Goal: Task Accomplishment & Management: Complete application form

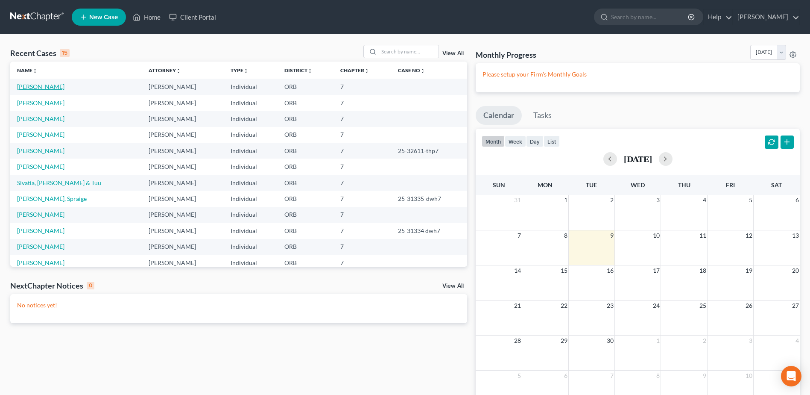
click at [28, 84] on link "[PERSON_NAME]" at bounding box center [40, 86] width 47 height 7
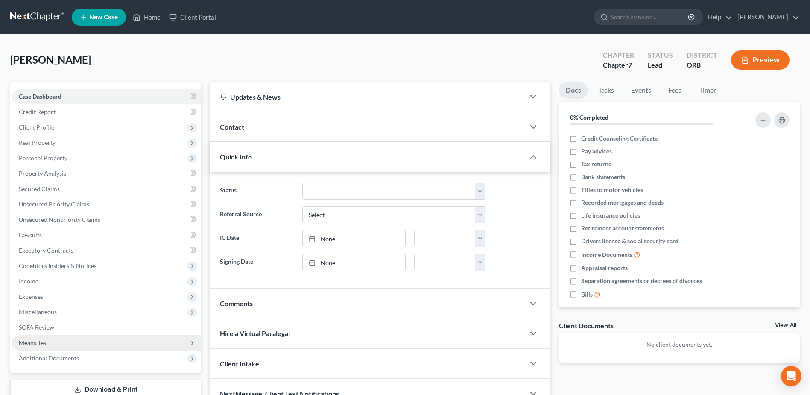
click at [126, 345] on span "Means Test" at bounding box center [106, 342] width 189 height 15
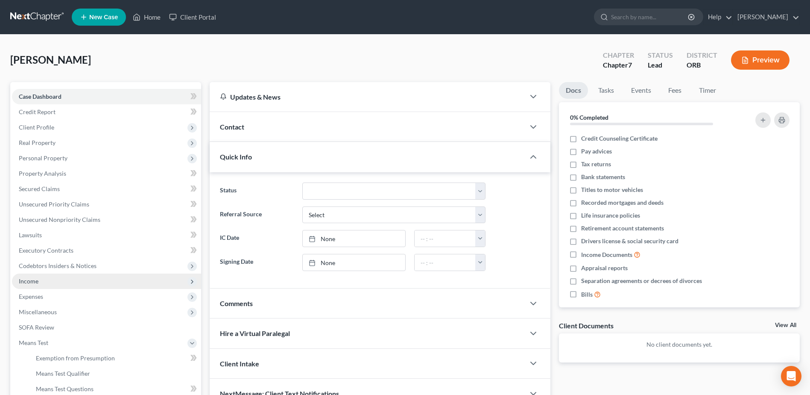
click at [90, 284] on span "Income" at bounding box center [106, 280] width 189 height 15
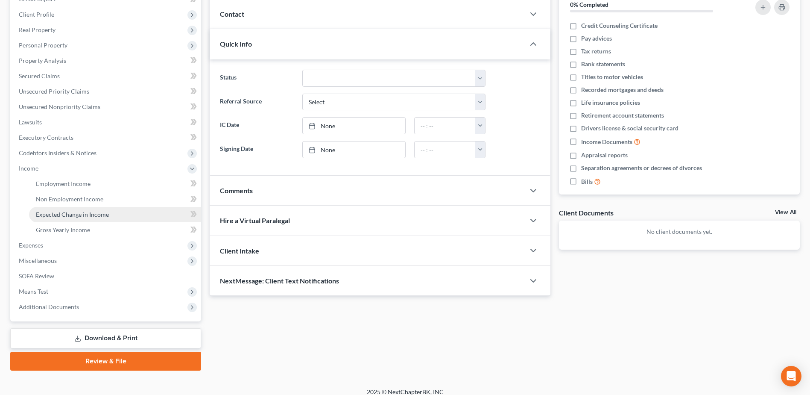
scroll to position [121, 0]
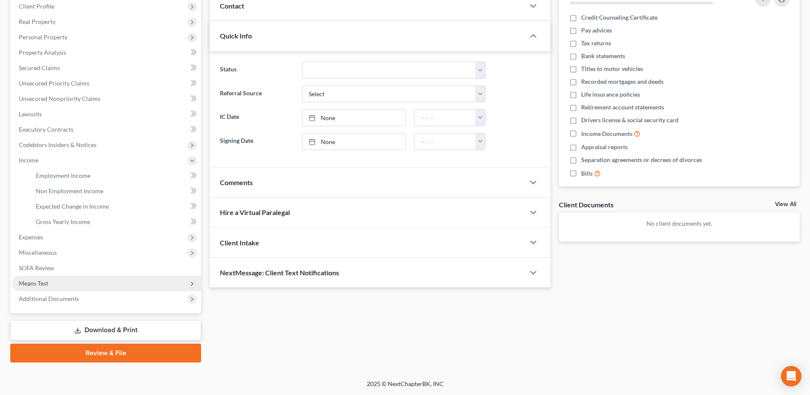
click at [114, 283] on span "Means Test" at bounding box center [106, 282] width 189 height 15
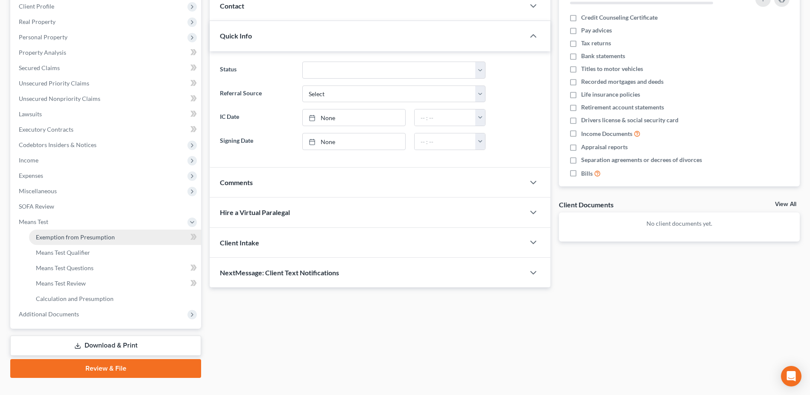
click at [112, 234] on span "Exemption from Presumption" at bounding box center [75, 236] width 79 height 7
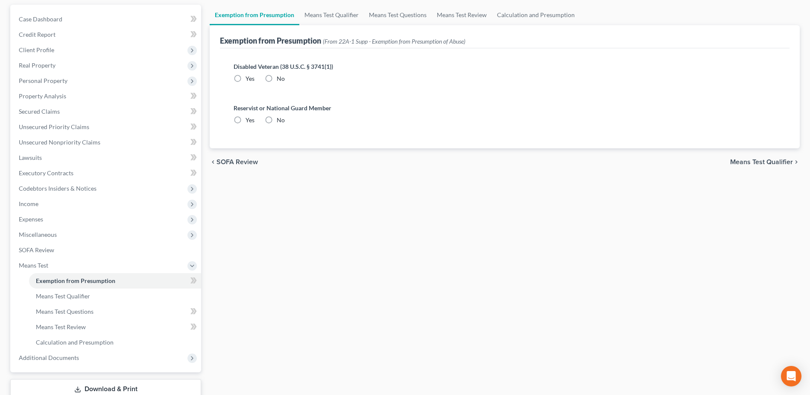
radio input "true"
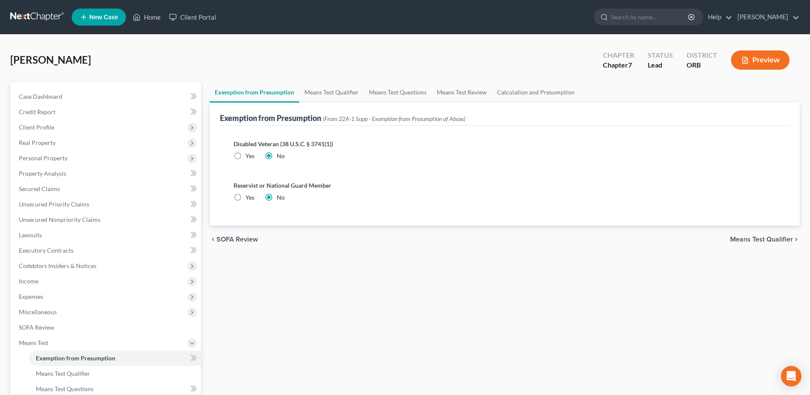
click at [782, 239] on span "Means Test Qualifier" at bounding box center [761, 239] width 63 height 7
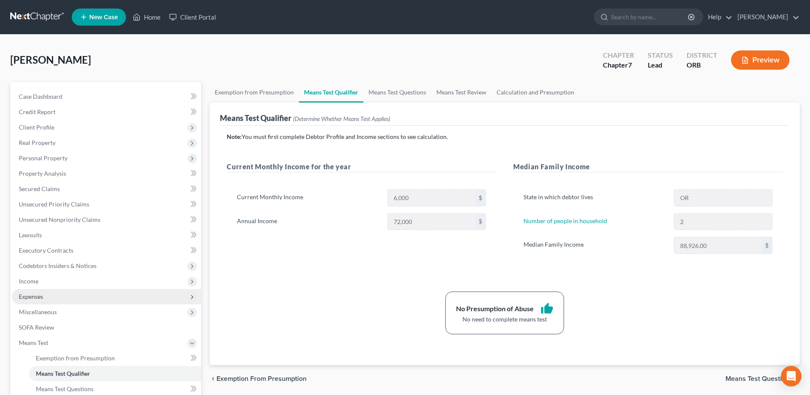
click at [129, 298] on span "Expenses" at bounding box center [106, 296] width 189 height 15
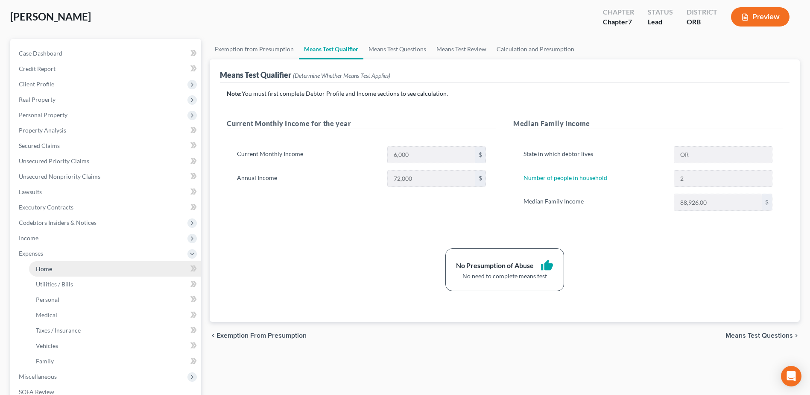
scroll to position [128, 0]
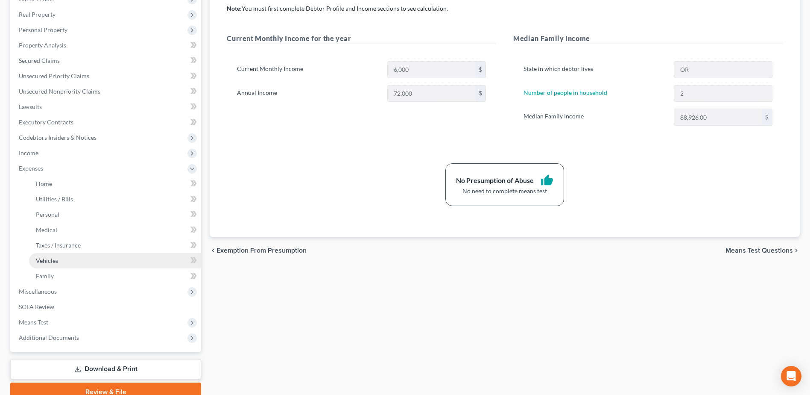
click at [95, 263] on link "Vehicles" at bounding box center [115, 260] width 172 height 15
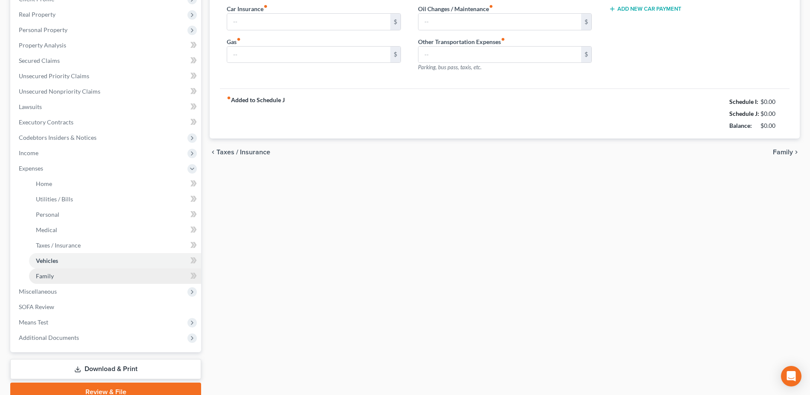
scroll to position [16, 0]
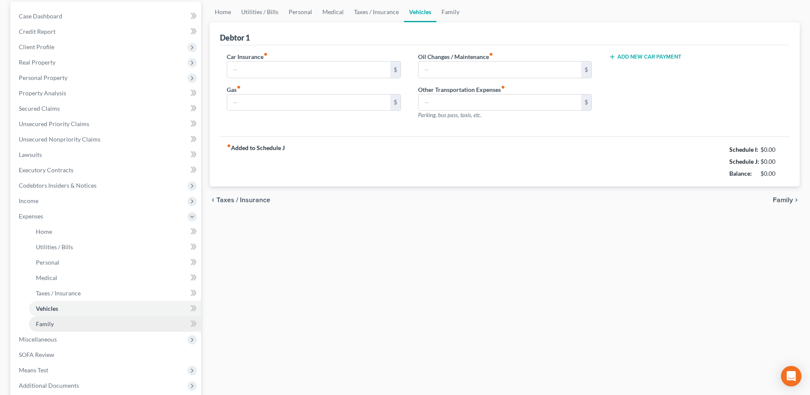
click at [105, 281] on ul "Home Utilities / Bills Personal Medical" at bounding box center [106, 278] width 189 height 108
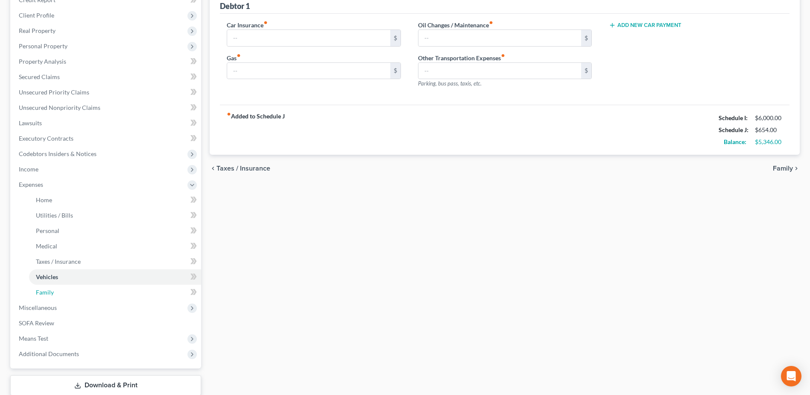
scroll to position [167, 0]
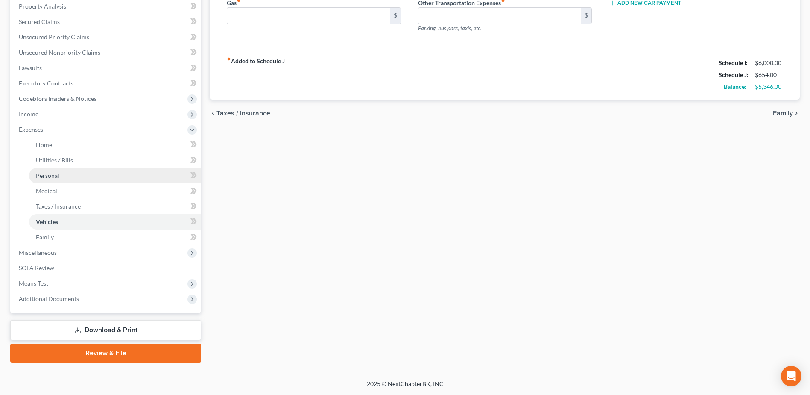
click at [105, 169] on link "Personal" at bounding box center [115, 175] width 172 height 15
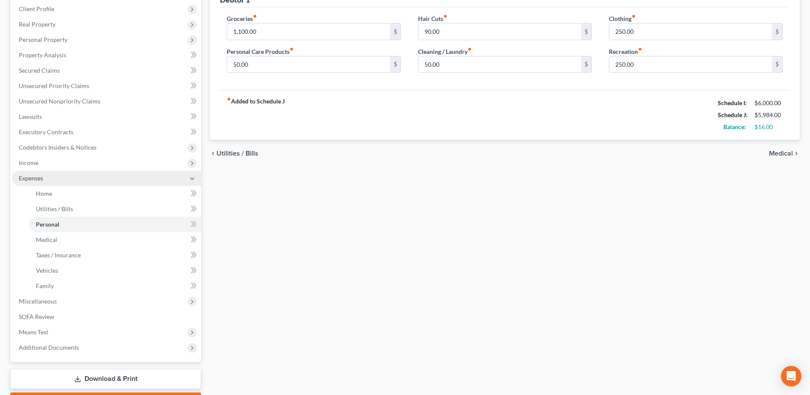
scroll to position [128, 0]
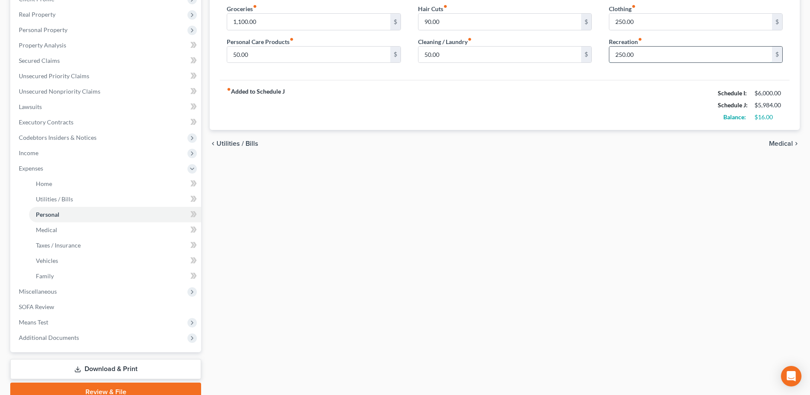
click at [655, 52] on input "250.00" at bounding box center [690, 55] width 163 height 16
type input "20.00"
click at [130, 273] on link "Family" at bounding box center [115, 275] width 172 height 15
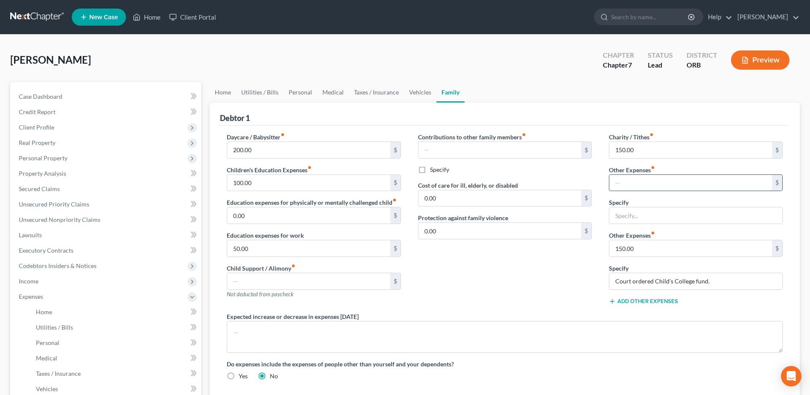
click at [658, 184] on input "text" at bounding box center [690, 183] width 163 height 16
type input "100"
click at [724, 219] on input "text" at bounding box center [695, 215] width 173 height 16
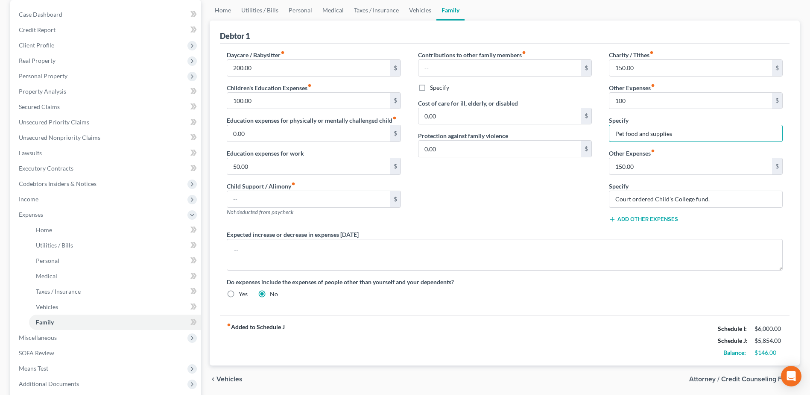
scroll to position [82, 0]
type input "Pet food and supplies"
click at [94, 195] on span "Income" at bounding box center [106, 199] width 189 height 15
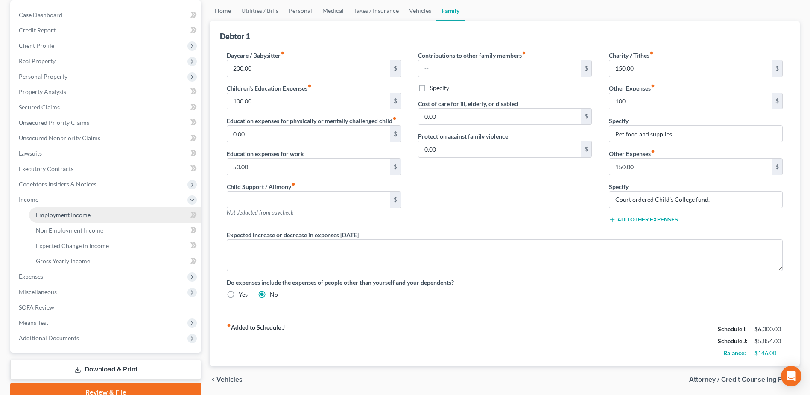
click at [114, 212] on link "Employment Income" at bounding box center [115, 214] width 172 height 15
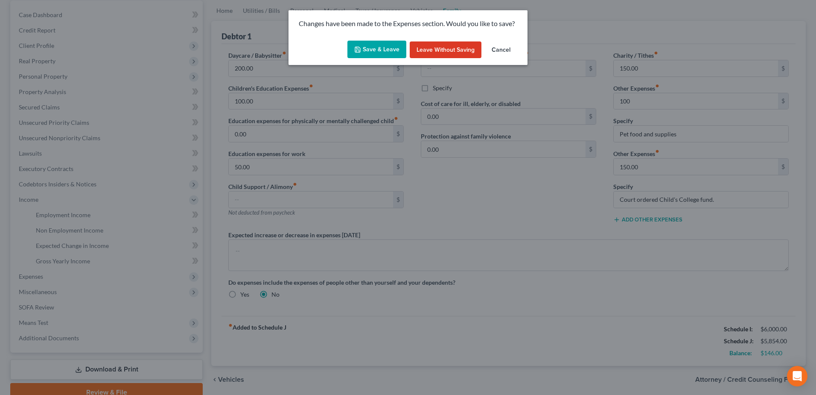
click at [391, 52] on button "Save & Leave" at bounding box center [377, 50] width 59 height 18
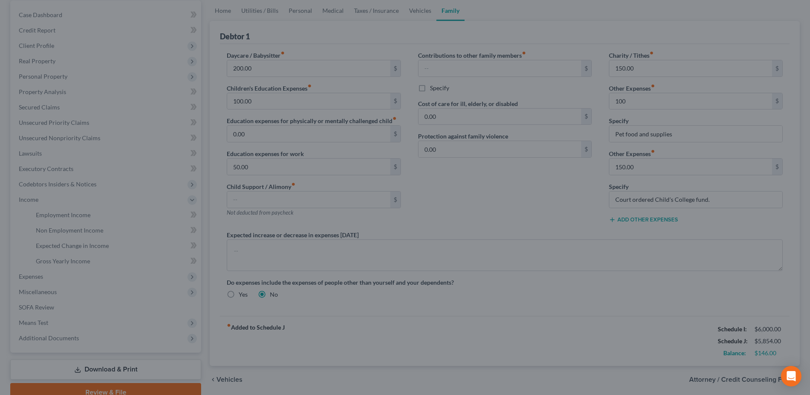
type input "100.00"
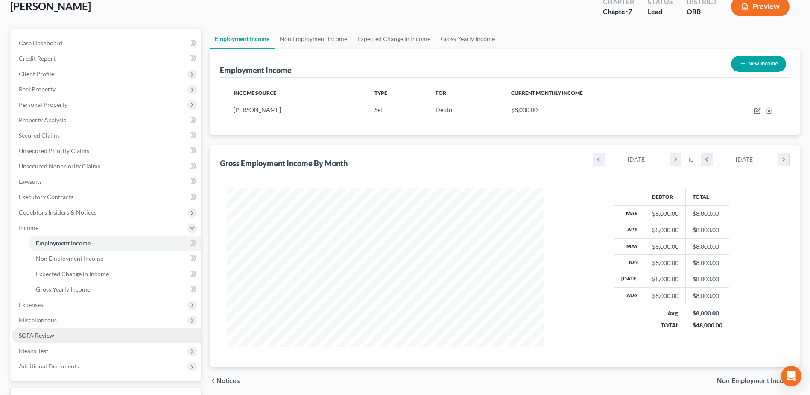
scroll to position [85, 0]
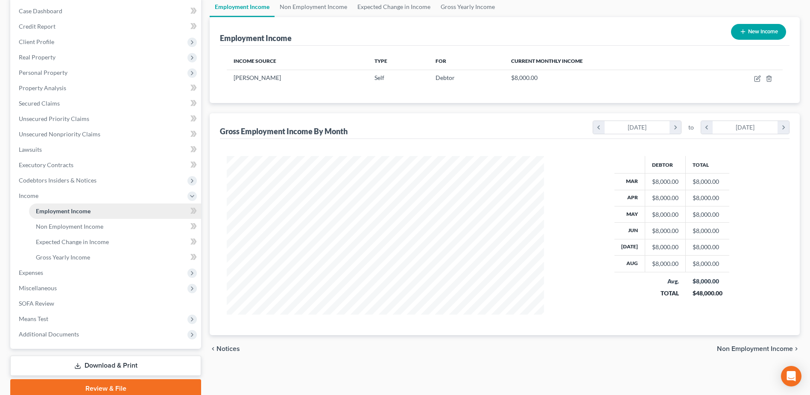
click at [85, 216] on link "Employment Income" at bounding box center [115, 210] width 172 height 15
click at [99, 225] on span "Non Employment Income" at bounding box center [69, 225] width 67 height 7
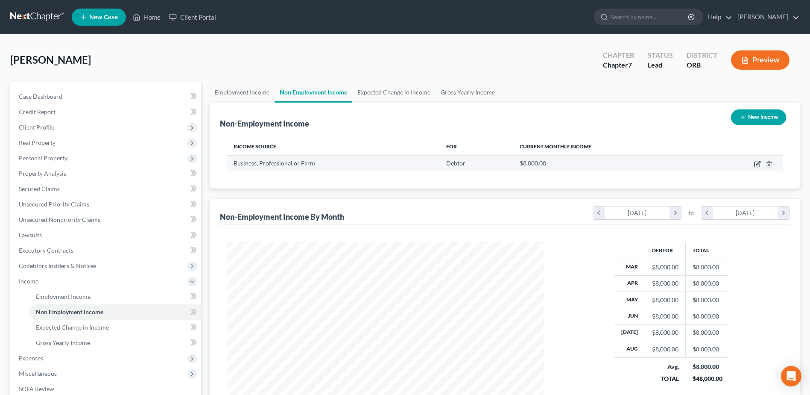
click at [758, 161] on icon "button" at bounding box center [757, 164] width 7 height 7
select select "10"
select select "0"
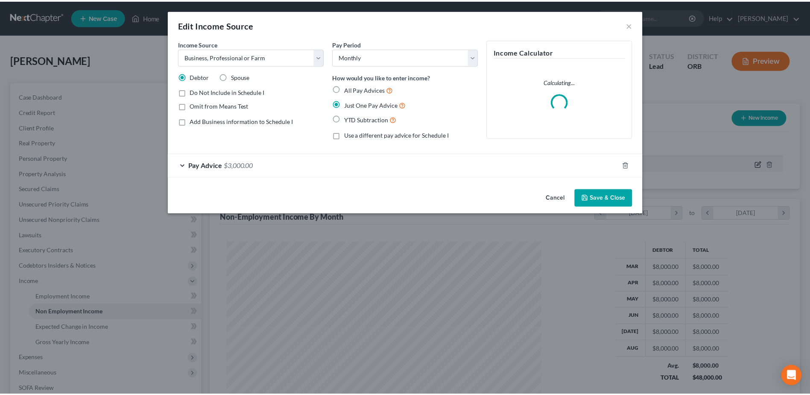
scroll to position [160, 337]
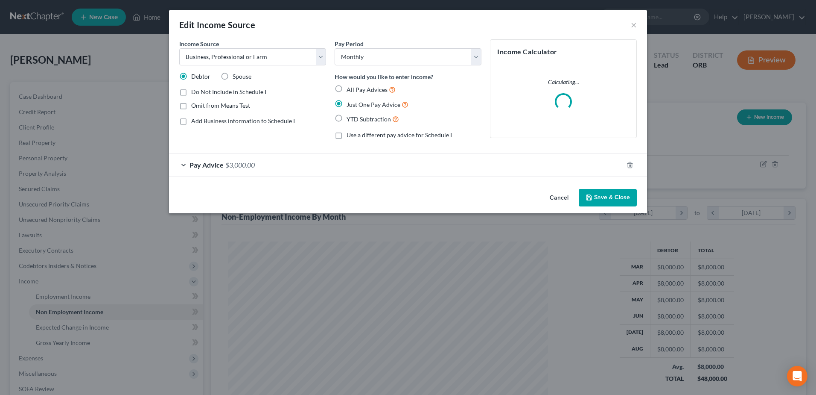
click at [543, 163] on div "Pay Advice $3,000.00" at bounding box center [396, 164] width 454 height 23
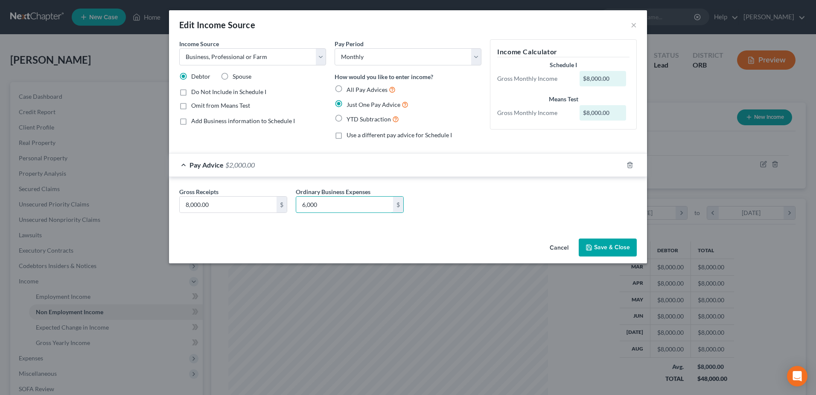
type input "6,000"
click at [603, 248] on button "Save & Close" at bounding box center [608, 247] width 58 height 18
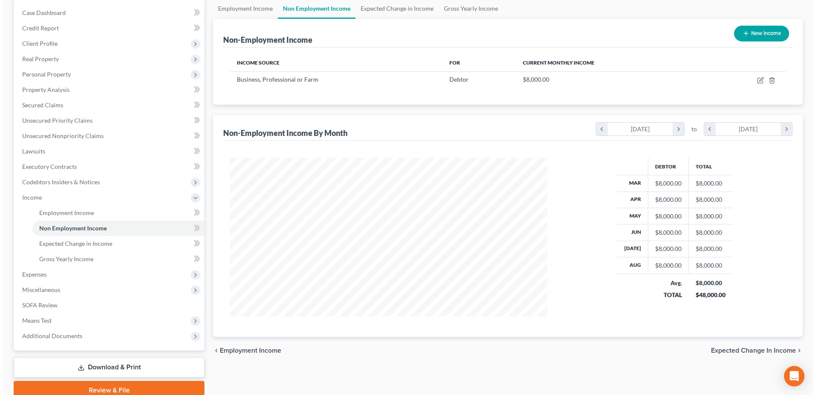
scroll to position [85, 0]
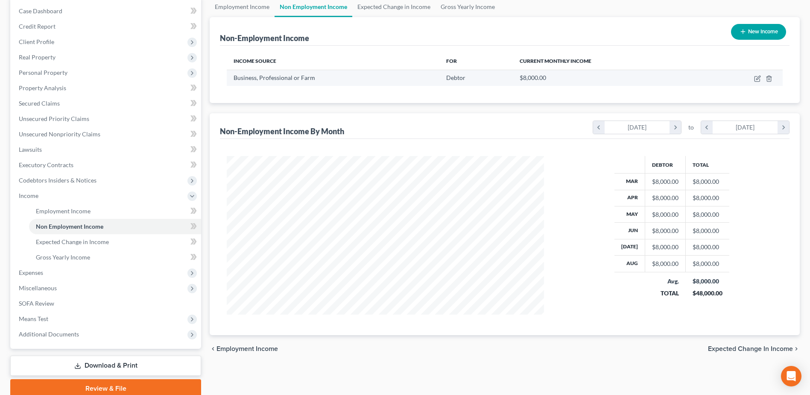
click at [446, 73] on div "Debtor" at bounding box center [476, 77] width 60 height 9
click at [756, 79] on icon "button" at bounding box center [757, 78] width 7 height 7
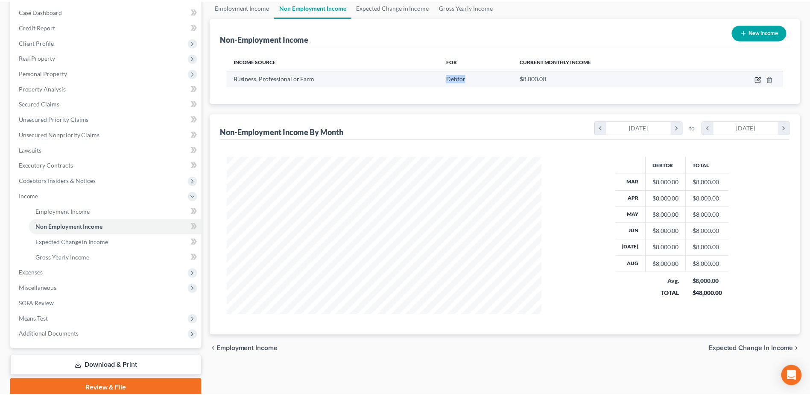
scroll to position [160, 337]
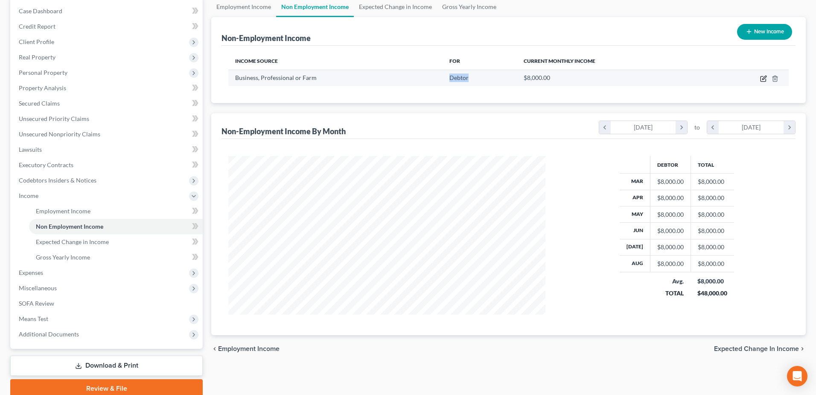
select select "10"
select select "0"
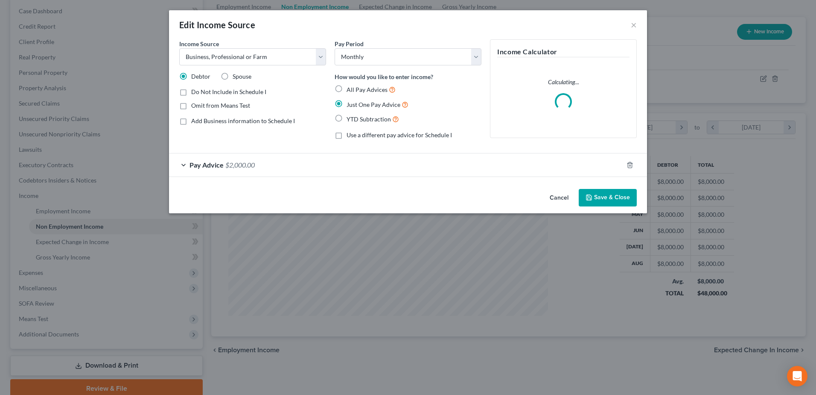
click at [215, 165] on span "Pay Advice" at bounding box center [207, 165] width 34 height 8
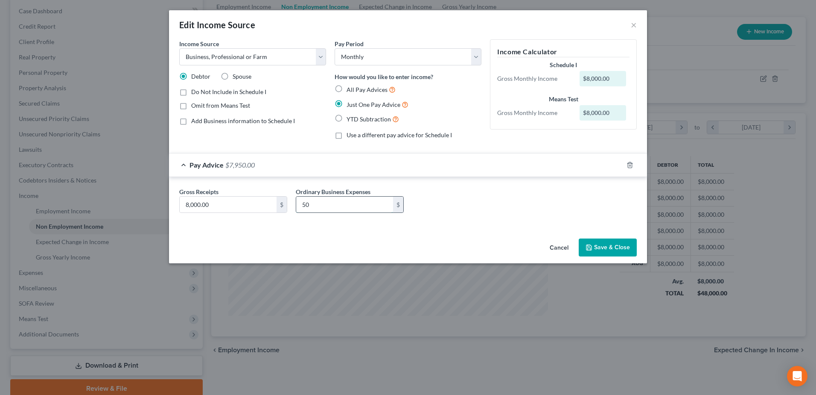
type input "5"
type input "5,500"
click at [618, 243] on button "Save & Close" at bounding box center [608, 247] width 58 height 18
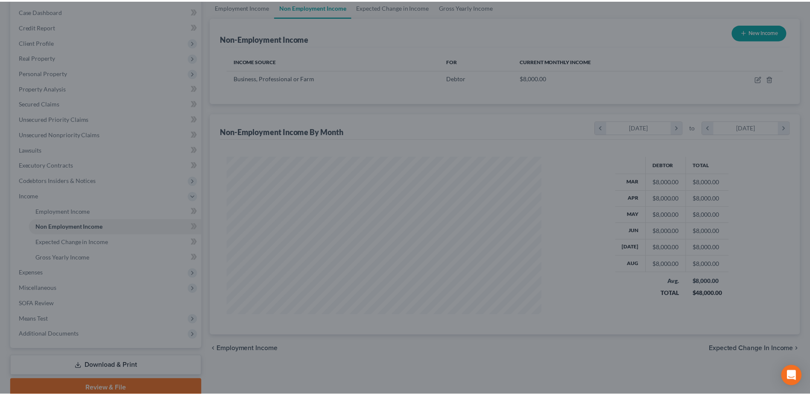
scroll to position [426878, 426703]
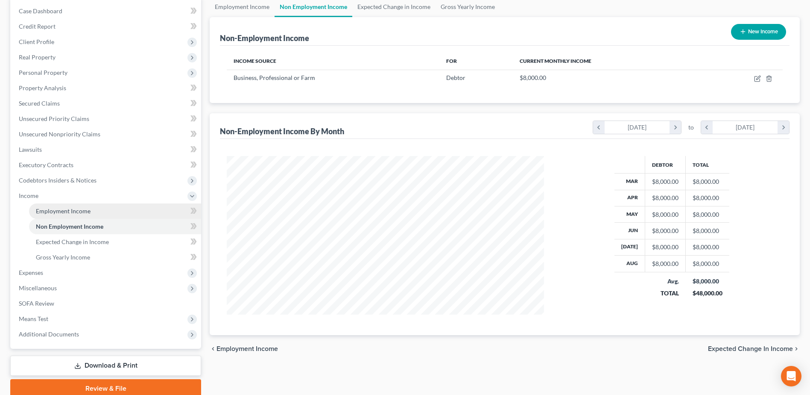
click at [82, 217] on link "Employment Income" at bounding box center [115, 210] width 172 height 15
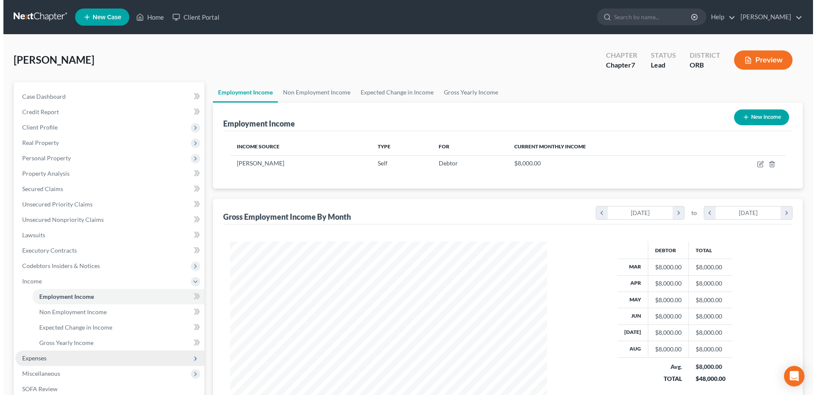
scroll to position [158, 334]
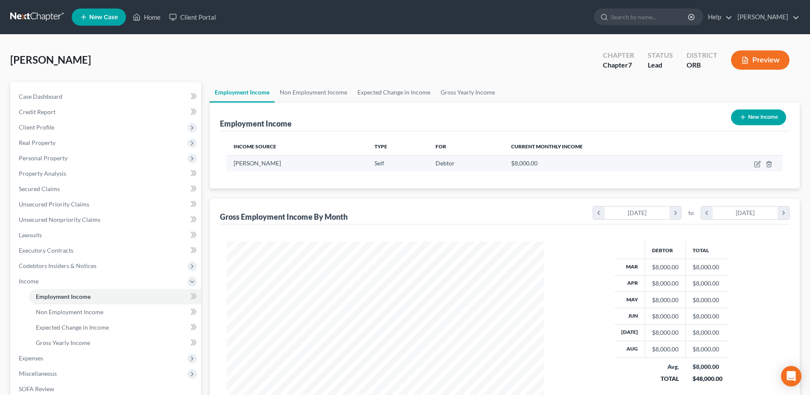
click at [667, 162] on div "$8,000.00" at bounding box center [602, 163] width 183 height 9
click at [755, 165] on icon "button" at bounding box center [757, 164] width 5 height 5
select select "1"
select select "38"
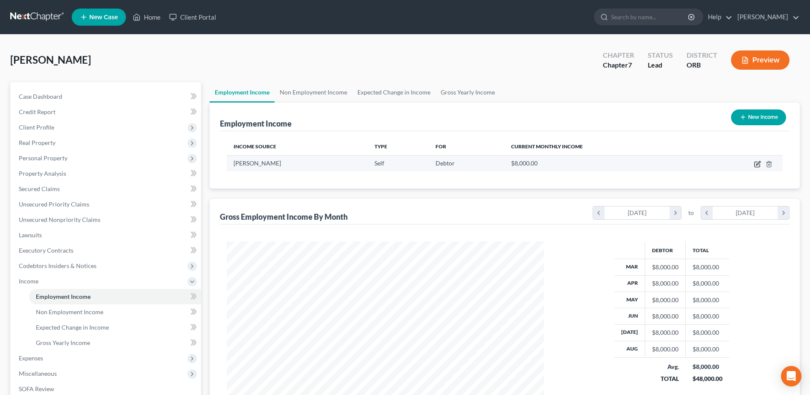
select select "0"
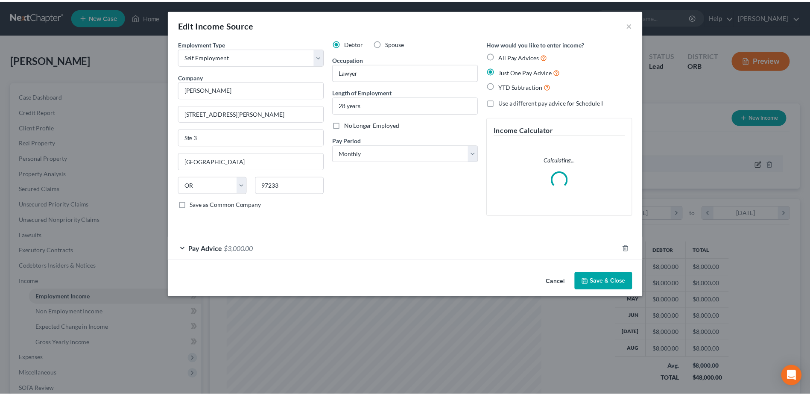
scroll to position [160, 337]
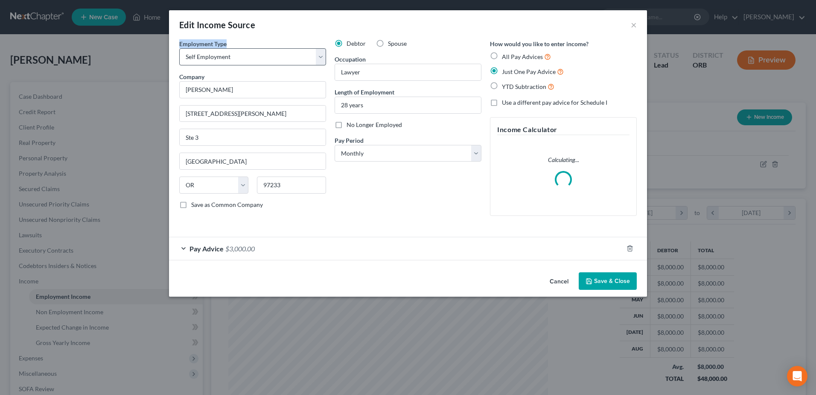
drag, startPoint x: 235, startPoint y: 48, endPoint x: 239, endPoint y: 59, distance: 12.2
click at [238, 59] on div "Employment Type * Select Full or [DEMOGRAPHIC_DATA] Employment Self Employment" at bounding box center [252, 52] width 147 height 26
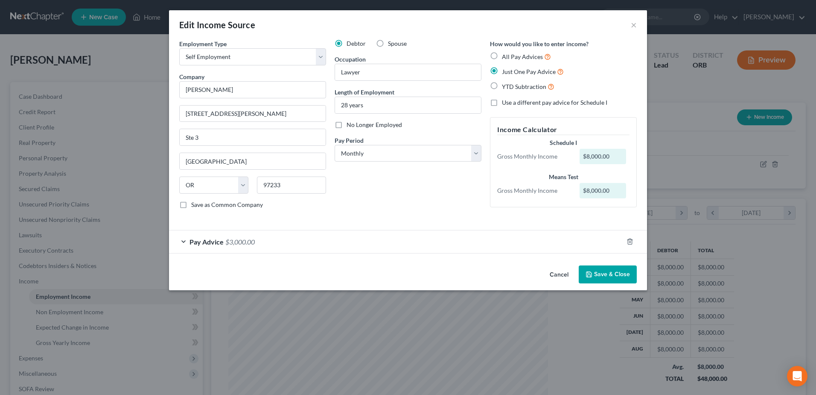
click at [221, 247] on div "Pay Advice $3,000.00" at bounding box center [396, 241] width 454 height 23
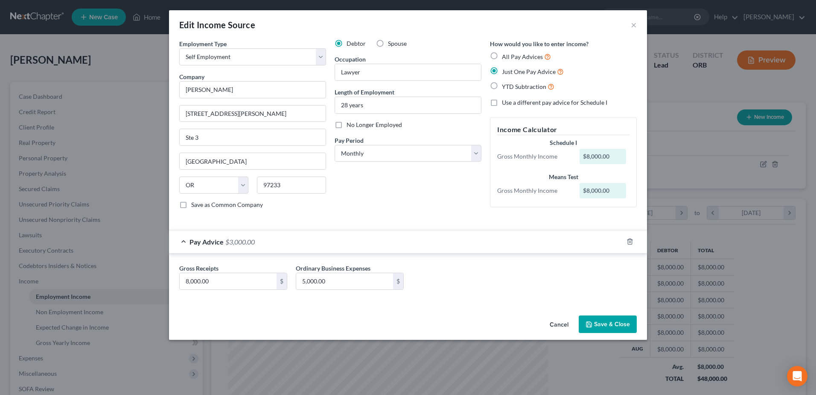
click at [612, 318] on button "Save & Close" at bounding box center [608, 324] width 58 height 18
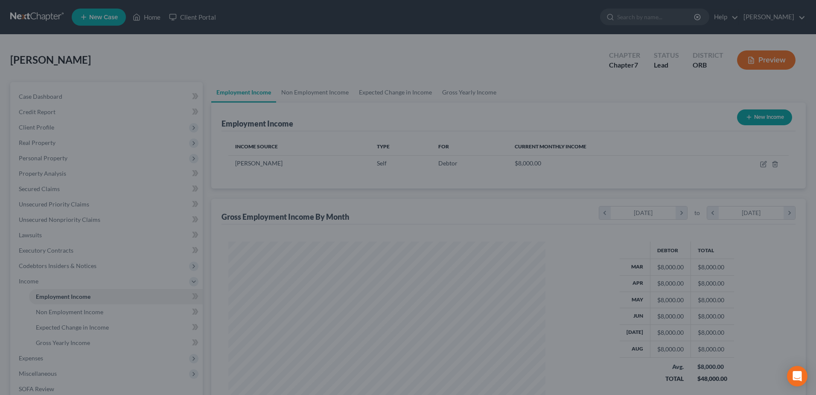
scroll to position [426878, 426703]
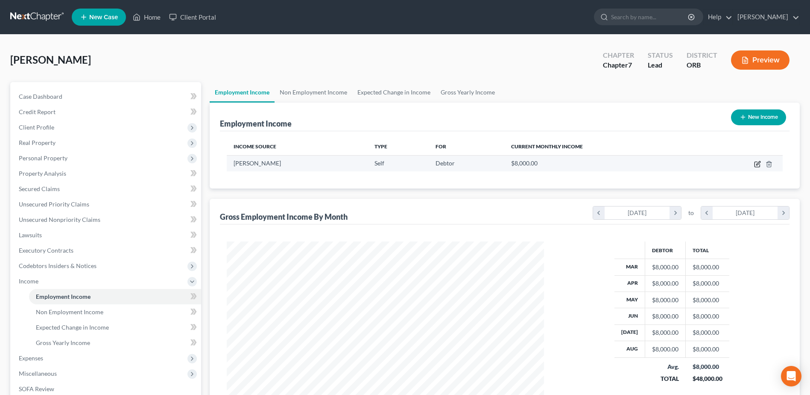
click at [754, 164] on icon "button" at bounding box center [757, 164] width 7 height 7
select select "1"
select select "38"
select select "0"
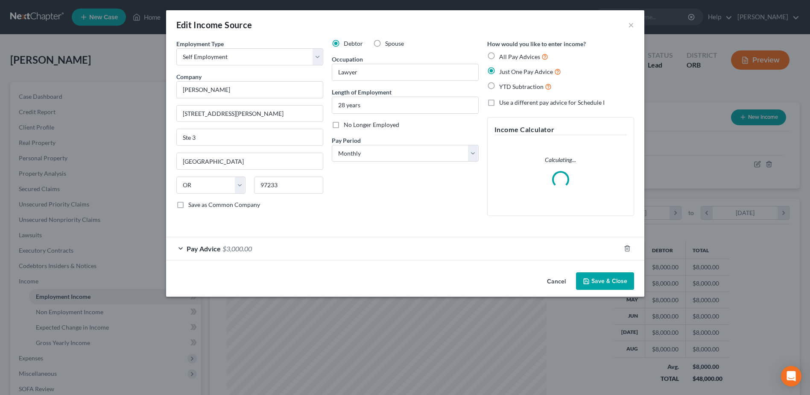
scroll to position [160, 337]
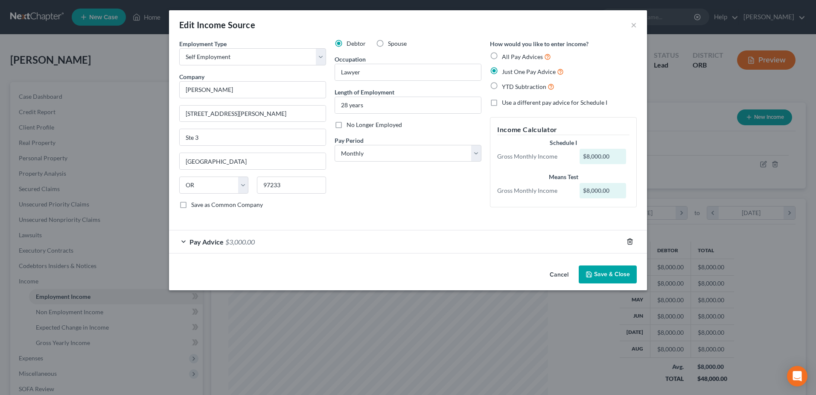
drag, startPoint x: 630, startPoint y: 240, endPoint x: 629, endPoint y: 378, distance: 138.4
click at [629, 378] on div "Edit Income Source × Employment Type * Select Full or [DEMOGRAPHIC_DATA] Employ…" at bounding box center [408, 197] width 816 height 395
click at [604, 275] on button "Save & Close" at bounding box center [608, 274] width 58 height 18
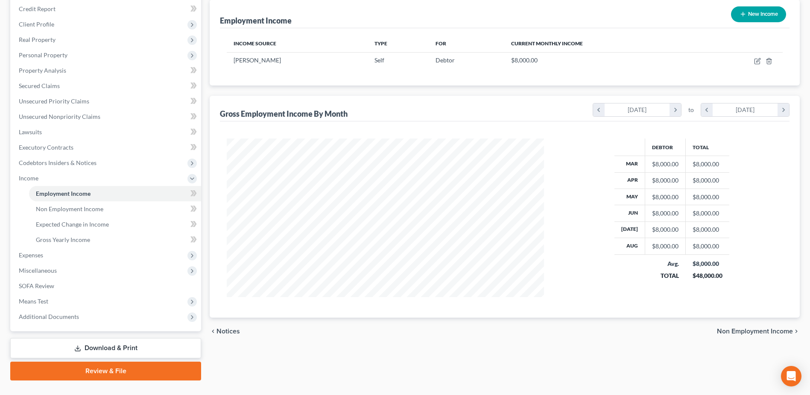
scroll to position [121, 0]
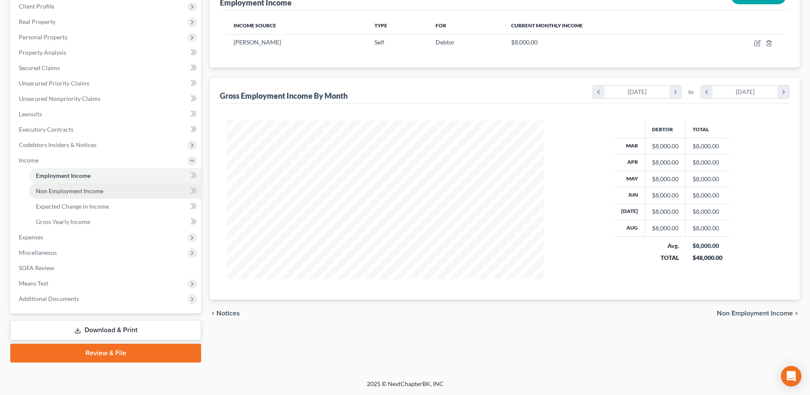
click at [164, 193] on link "Non Employment Income" at bounding box center [115, 190] width 172 height 15
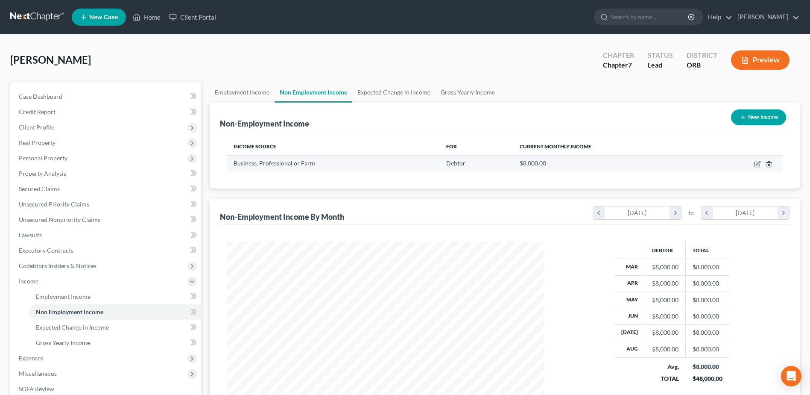
click at [771, 165] on icon "button" at bounding box center [769, 164] width 4 height 6
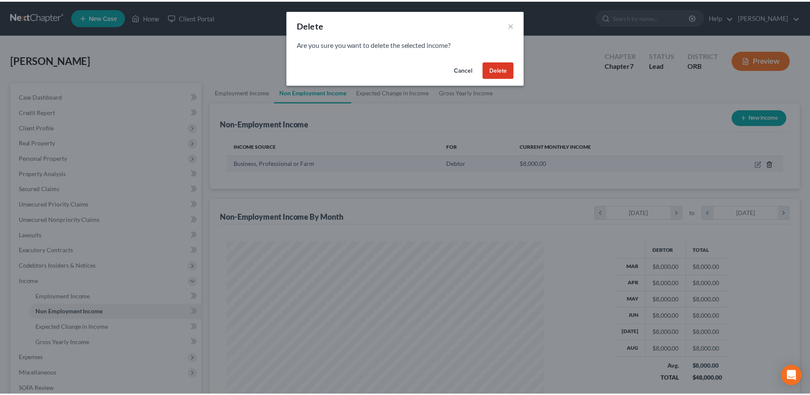
scroll to position [160, 337]
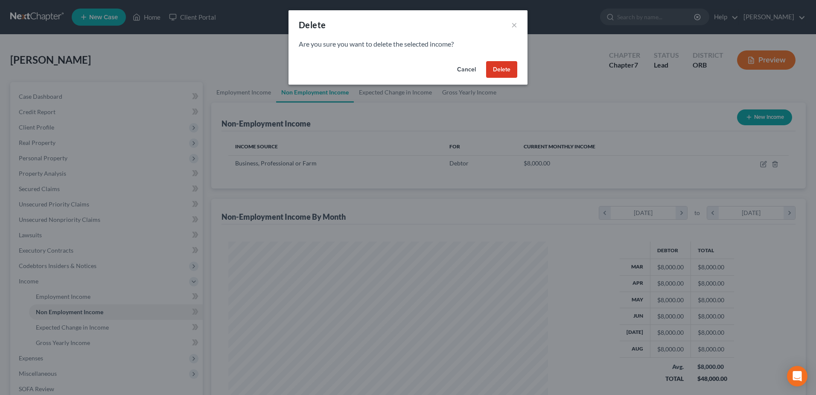
click at [503, 70] on button "Delete" at bounding box center [501, 69] width 31 height 17
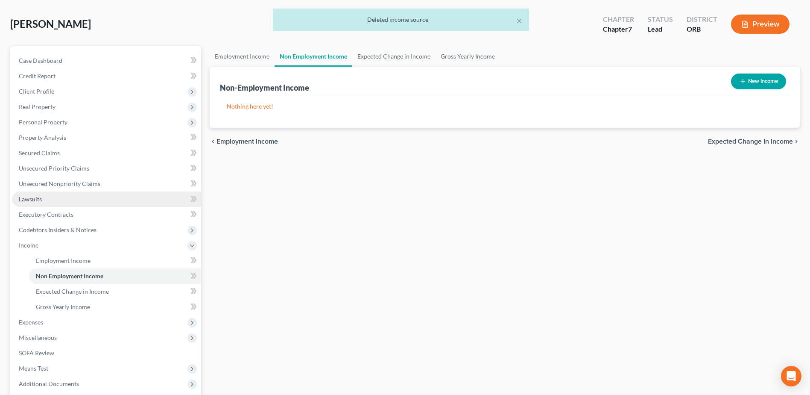
scroll to position [121, 0]
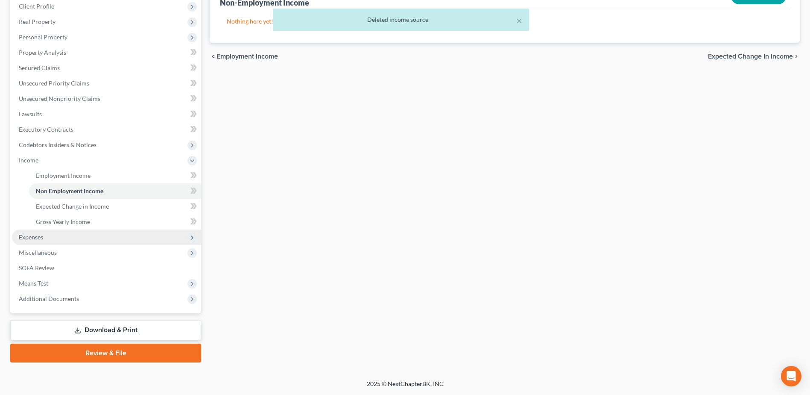
click at [95, 236] on span "Expenses" at bounding box center [106, 236] width 189 height 15
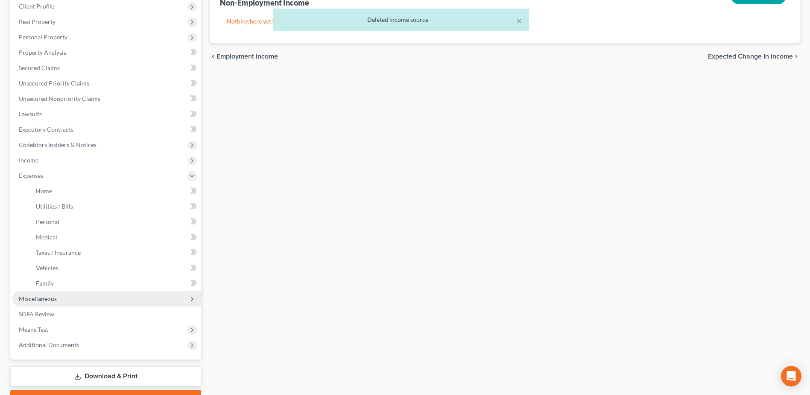
click at [94, 304] on span "Miscellaneous" at bounding box center [106, 298] width 189 height 15
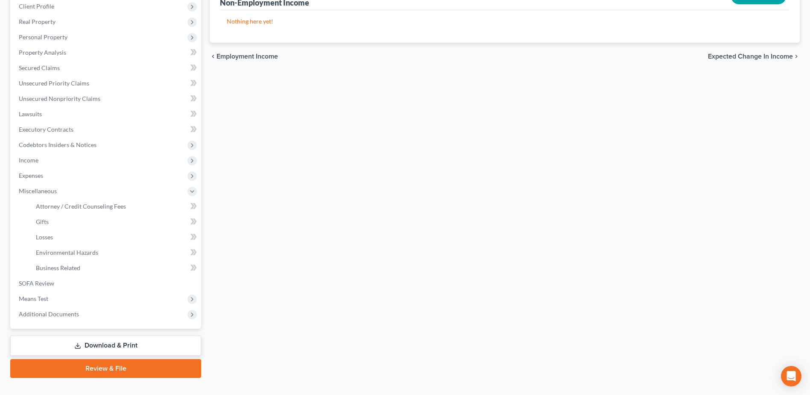
click at [465, 209] on div "Employment Income Non Employment Income Expected Change in Income Gross Yearly …" at bounding box center [504, 169] width 599 height 416
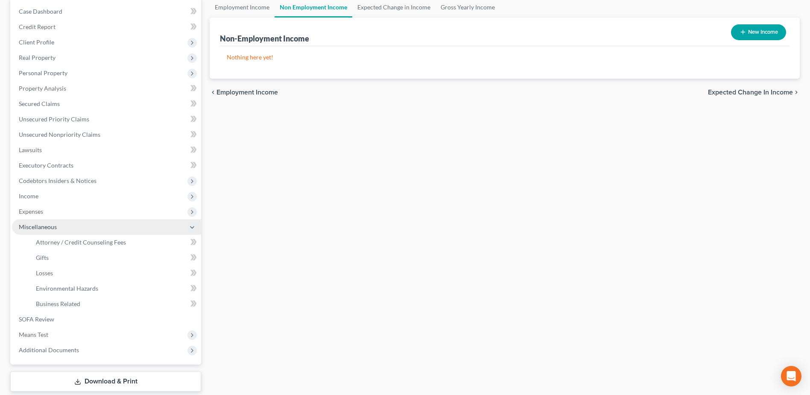
scroll to position [85, 0]
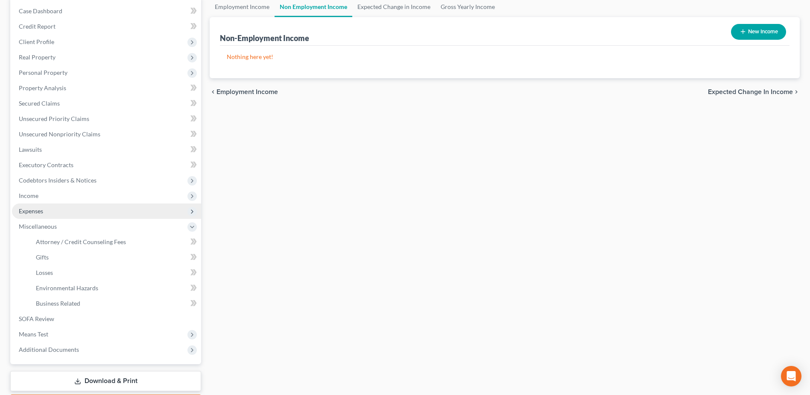
click at [120, 204] on span "Expenses" at bounding box center [106, 210] width 189 height 15
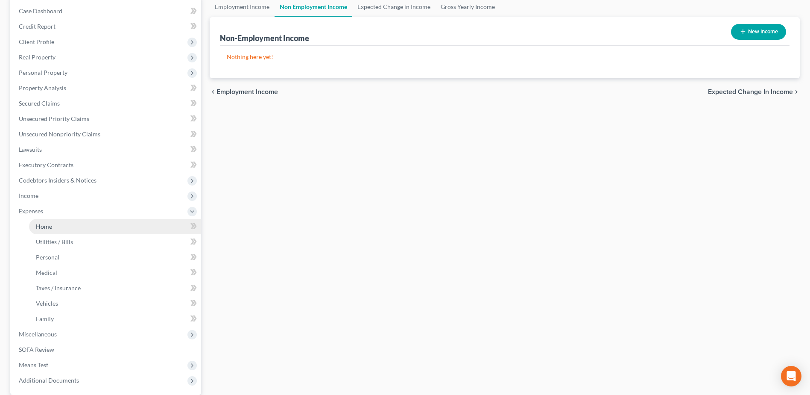
click at [114, 219] on link "Home" at bounding box center [115, 226] width 172 height 15
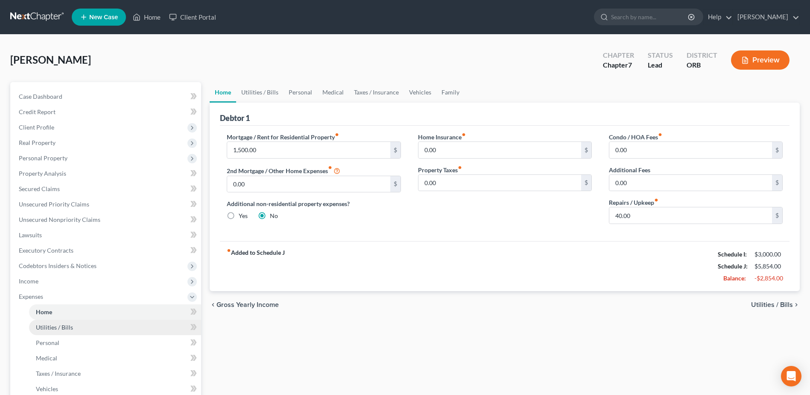
click at [143, 326] on link "Utilities / Bills" at bounding box center [115, 326] width 172 height 15
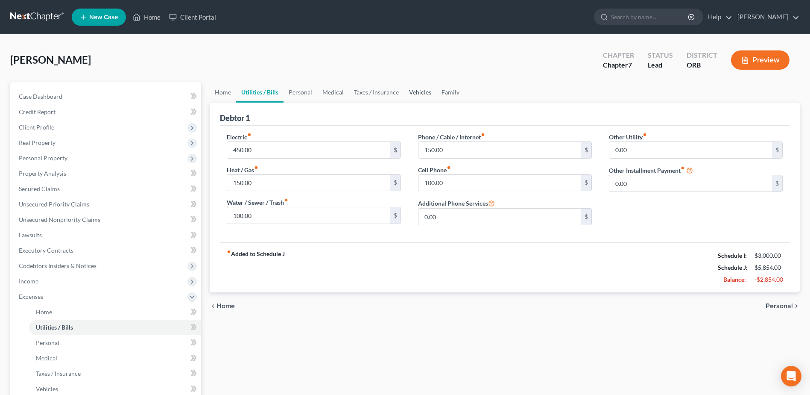
click at [416, 87] on link "Vehicles" at bounding box center [420, 92] width 32 height 20
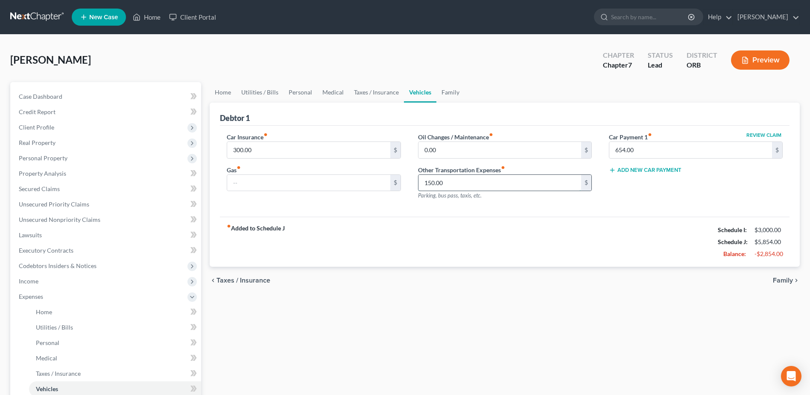
click at [456, 183] on input "150.00" at bounding box center [499, 183] width 163 height 16
type input "0"
type input "100"
click at [446, 95] on link "Family" at bounding box center [450, 92] width 28 height 20
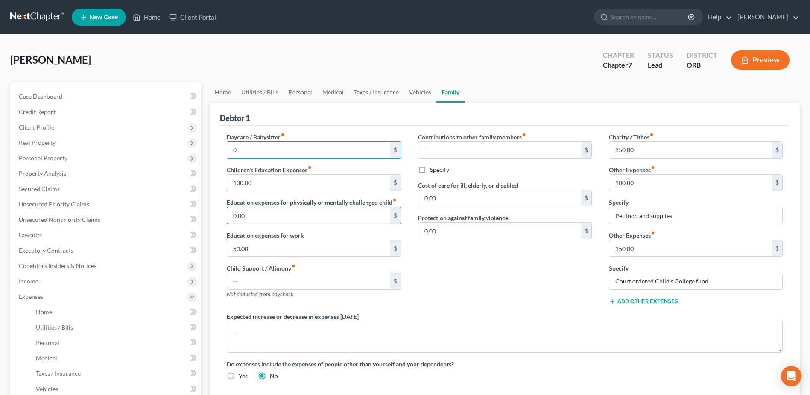
type input "0"
click at [256, 251] on input "50.00" at bounding box center [308, 248] width 163 height 16
click at [307, 88] on link "Personal" at bounding box center [301, 92] width 34 height 20
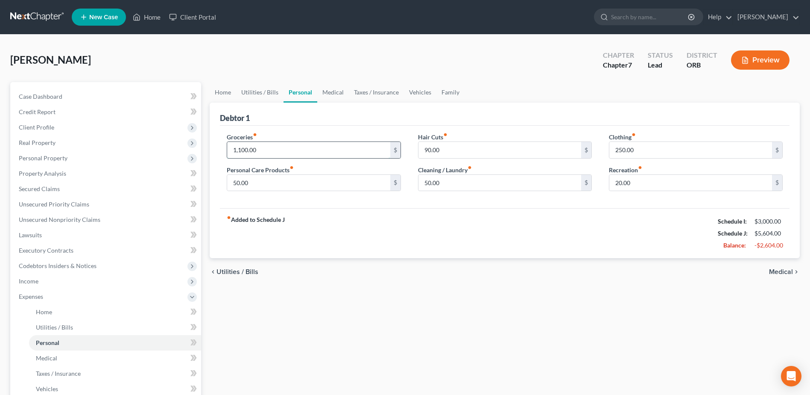
click at [297, 143] on input "1,100.00" at bounding box center [308, 150] width 163 height 16
type input "900"
type input "200"
type input "150"
click at [681, 316] on div "Home Utilities / Bills Personal Medical Taxes / Insurance Vehicles Family Debto…" at bounding box center [504, 305] width 599 height 447
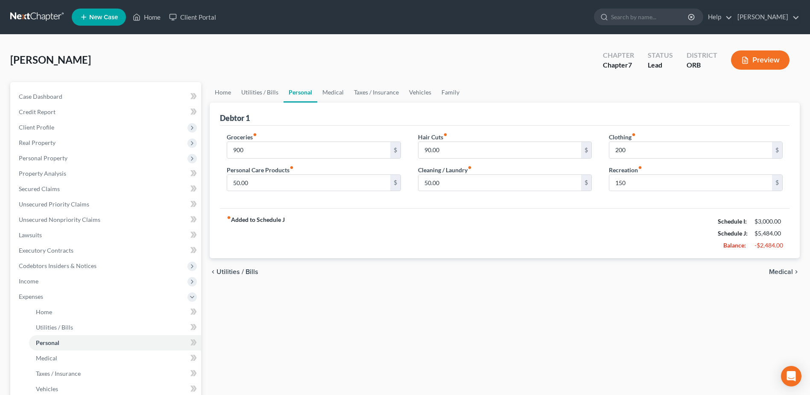
click at [354, 324] on div "Home Utilities / Bills Personal Medical Taxes / Insurance Vehicles Family Debto…" at bounding box center [504, 305] width 599 height 447
click at [398, 228] on div "fiber_manual_record Added to Schedule J Schedule I: $3,000.00 Schedule J: $5,48…" at bounding box center [505, 233] width 570 height 50
click at [209, 286] on div "Home Utilities / Bills Personal Medical Taxes / Insurance Vehicles Family Debto…" at bounding box center [504, 305] width 599 height 447
click at [92, 219] on span "Unsecured Nonpriority Claims" at bounding box center [60, 219] width 82 height 7
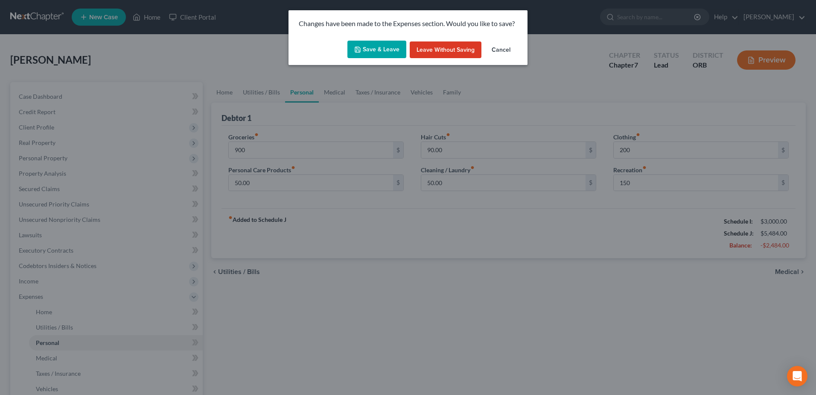
click at [381, 53] on button "Save & Leave" at bounding box center [377, 50] width 59 height 18
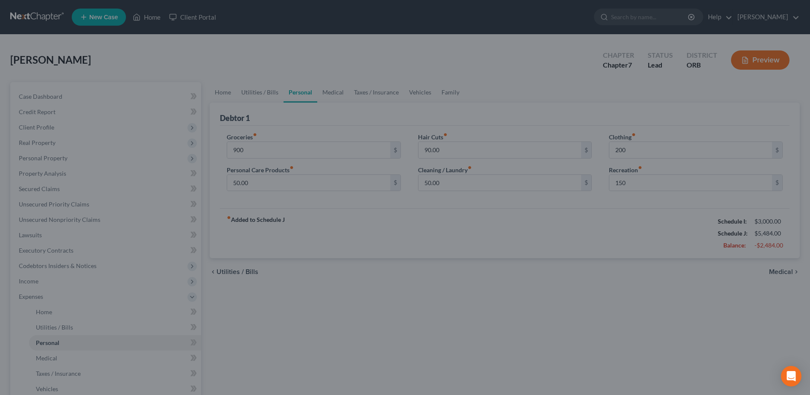
type input "900.00"
type input "200.00"
type input "150.00"
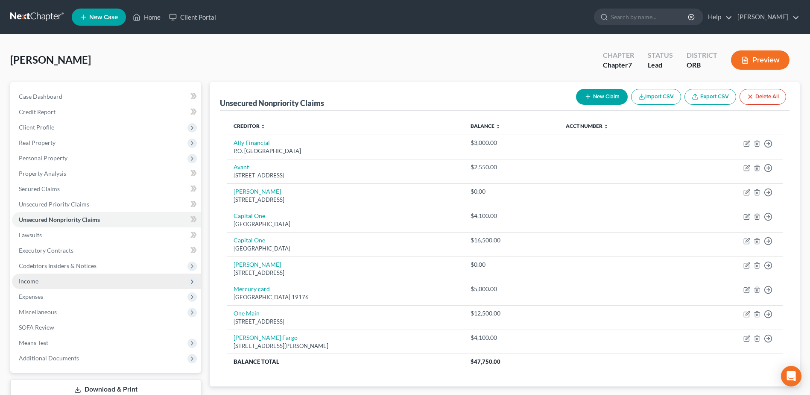
click at [115, 284] on span "Income" at bounding box center [106, 280] width 189 height 15
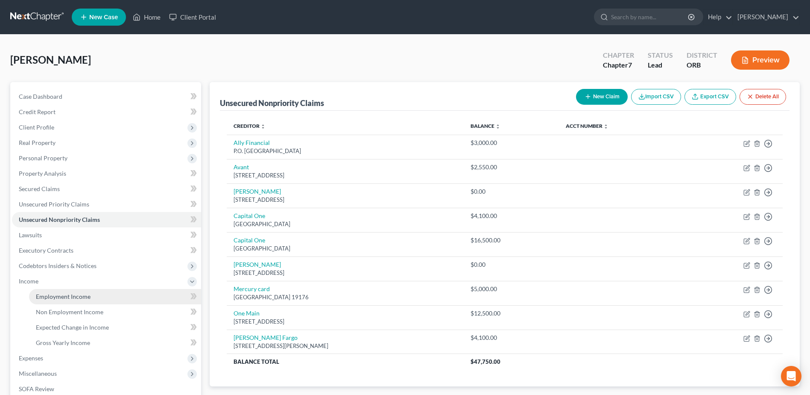
click at [162, 297] on link "Employment Income" at bounding box center [115, 296] width 172 height 15
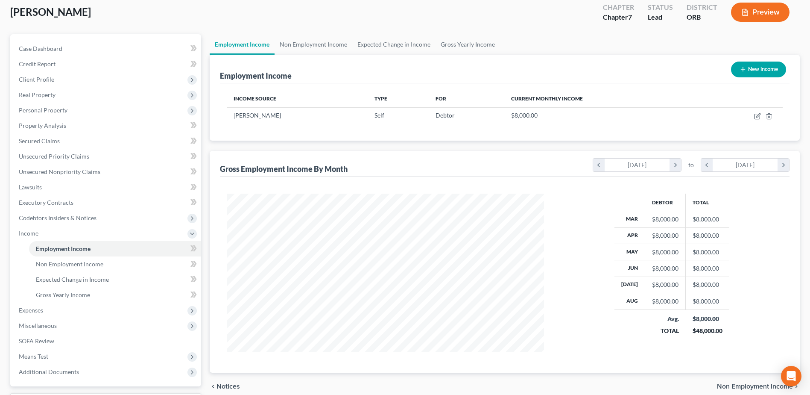
scroll to position [121, 0]
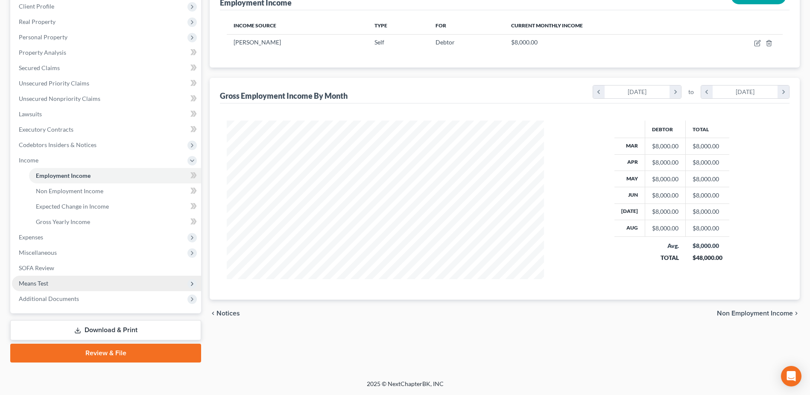
click at [87, 282] on span "Means Test" at bounding box center [106, 282] width 189 height 15
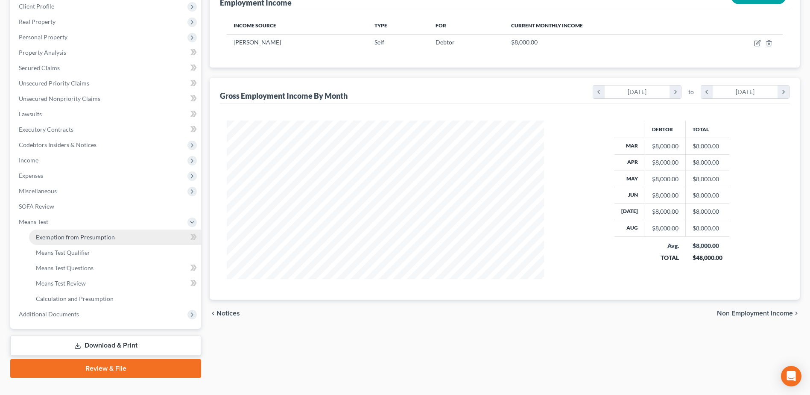
click at [101, 237] on span "Exemption from Presumption" at bounding box center [75, 236] width 79 height 7
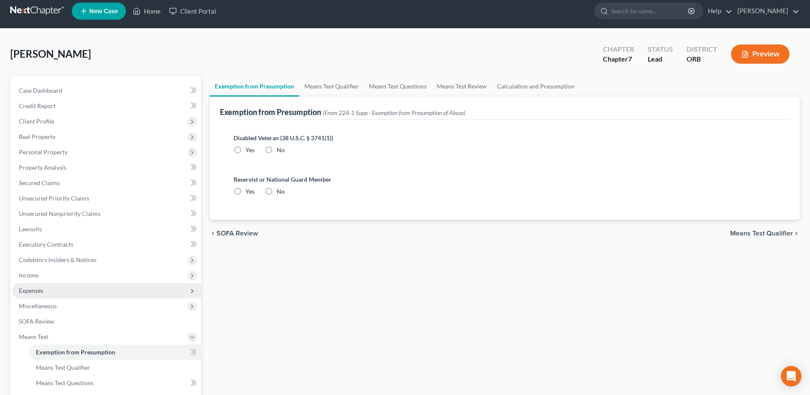
radio input "true"
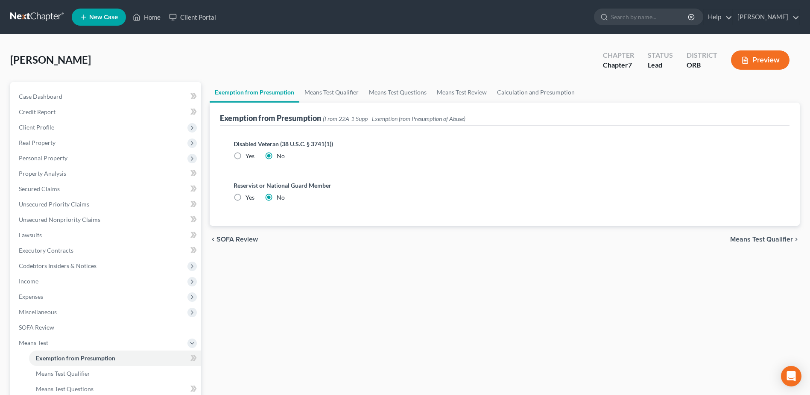
click at [757, 234] on div "chevron_left SOFA Review Means Test Qualifier chevron_right" at bounding box center [505, 238] width 590 height 27
click at [757, 236] on span "Means Test Qualifier" at bounding box center [761, 239] width 63 height 7
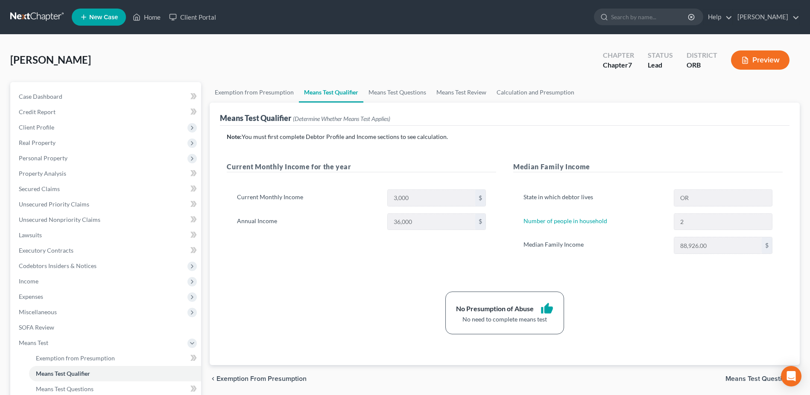
click at [720, 316] on div "No Presumption of Abuse thumb_up No need to complete means test" at bounding box center [504, 312] width 565 height 43
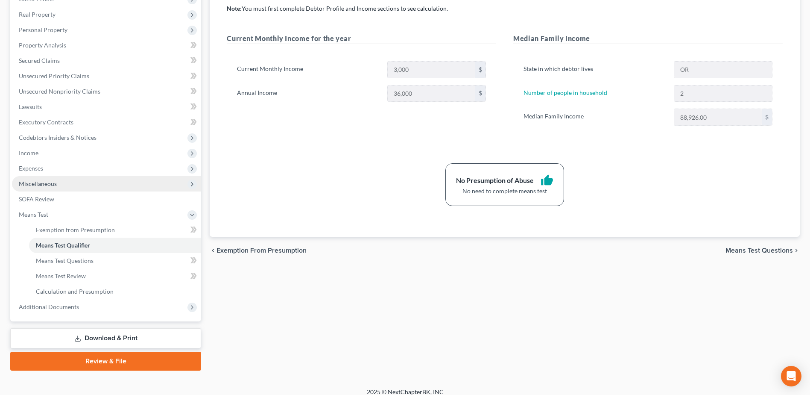
click at [120, 186] on span "Miscellaneous" at bounding box center [106, 183] width 189 height 15
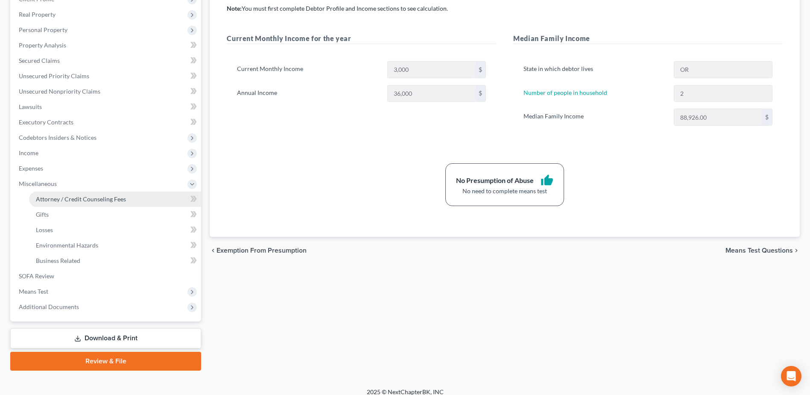
click at [134, 198] on link "Attorney / Credit Counseling Fees" at bounding box center [115, 198] width 172 height 15
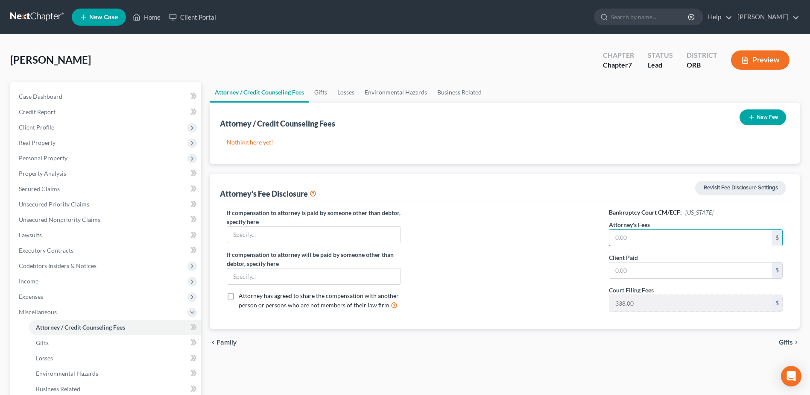
drag, startPoint x: 655, startPoint y: 243, endPoint x: 816, endPoint y: 97, distance: 218.3
click at [754, 231] on input "text" at bounding box center [690, 237] width 163 height 16
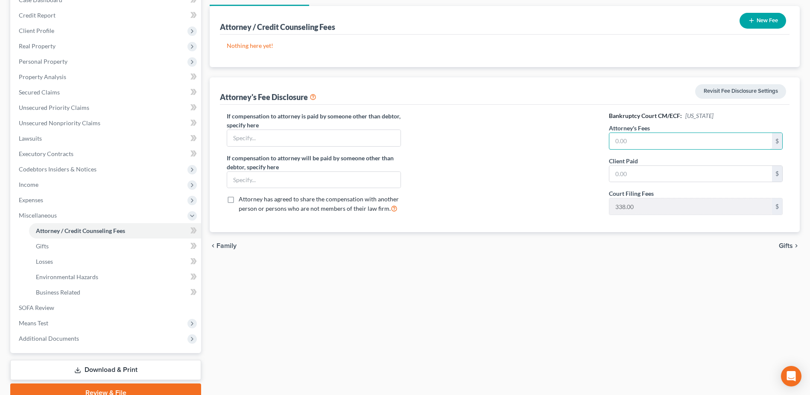
scroll to position [128, 0]
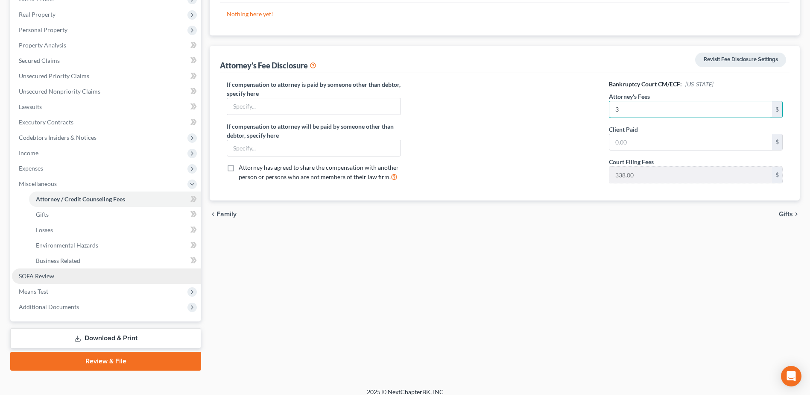
type input "3"
click at [132, 273] on link "SOFA Review" at bounding box center [106, 275] width 189 height 15
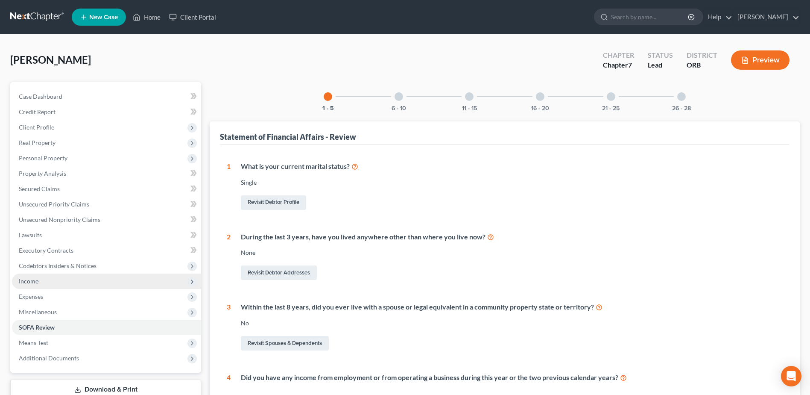
click at [79, 275] on span "Income" at bounding box center [106, 280] width 189 height 15
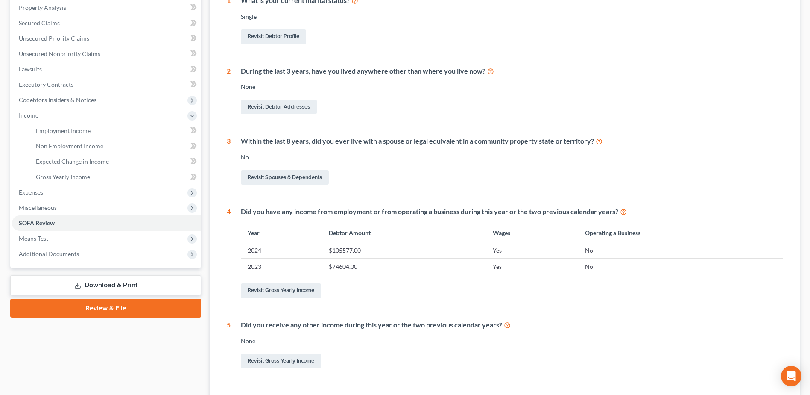
scroll to position [128, 0]
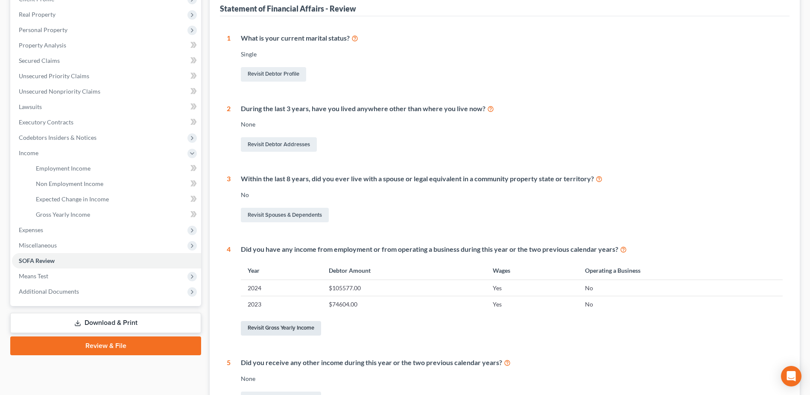
click at [308, 327] on link "Revisit Gross Yearly Income" at bounding box center [281, 328] width 80 height 15
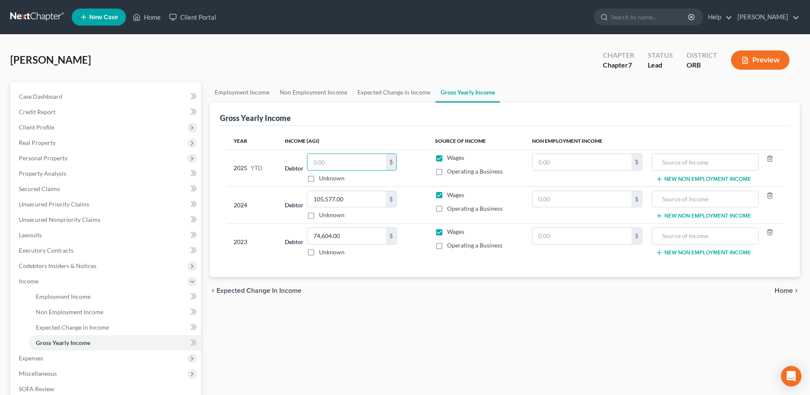
drag, startPoint x: 360, startPoint y: 161, endPoint x: 816, endPoint y: 158, distance: 456.1
click at [380, 161] on input "text" at bounding box center [346, 162] width 79 height 16
type input "5"
type input "8"
click at [388, 159] on div "$" at bounding box center [391, 162] width 10 height 16
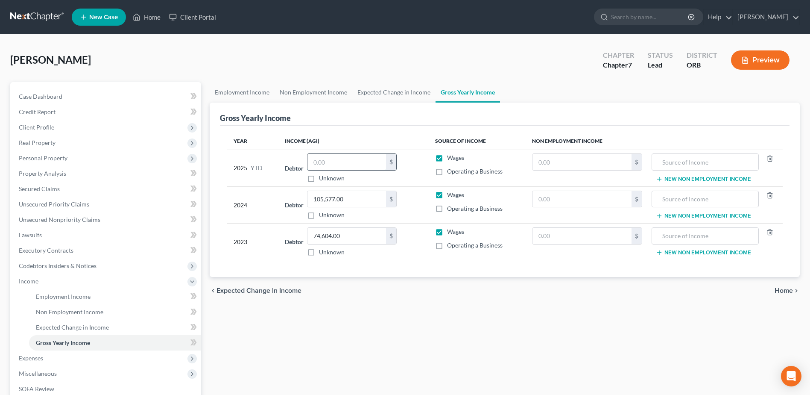
click at [380, 169] on input "text" at bounding box center [346, 162] width 79 height 16
type input "65,000"
click at [688, 293] on div "chevron_left Expected Change in Income Home chevron_right" at bounding box center [505, 290] width 590 height 27
click at [83, 195] on link "Secured Claims" at bounding box center [106, 188] width 189 height 15
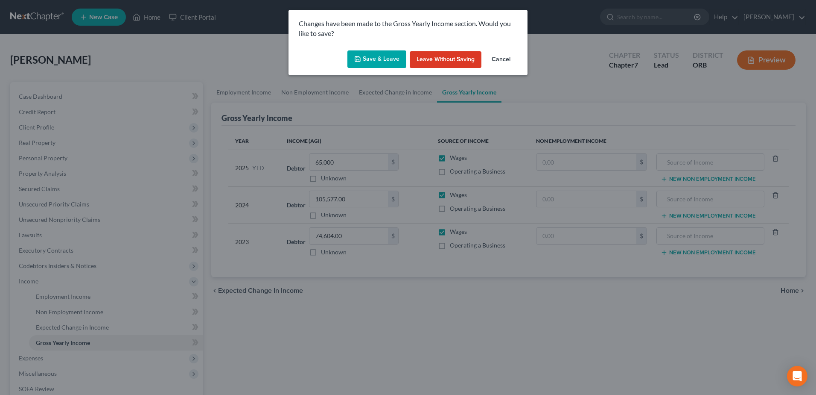
click at [375, 53] on button "Save & Leave" at bounding box center [377, 59] width 59 height 18
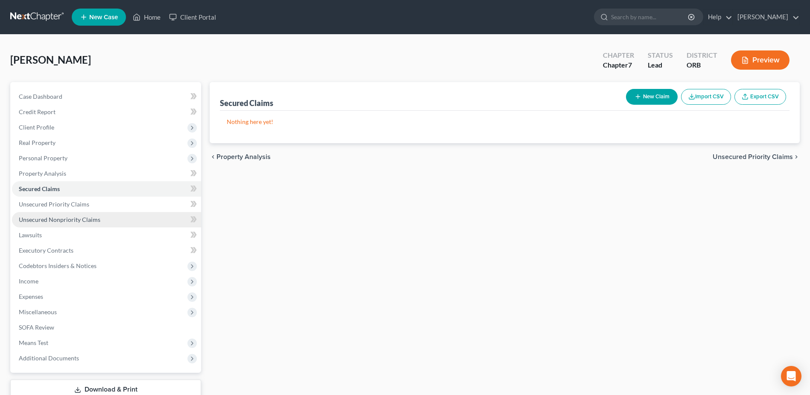
click at [102, 226] on link "Unsecured Nonpriority Claims" at bounding box center [106, 219] width 189 height 15
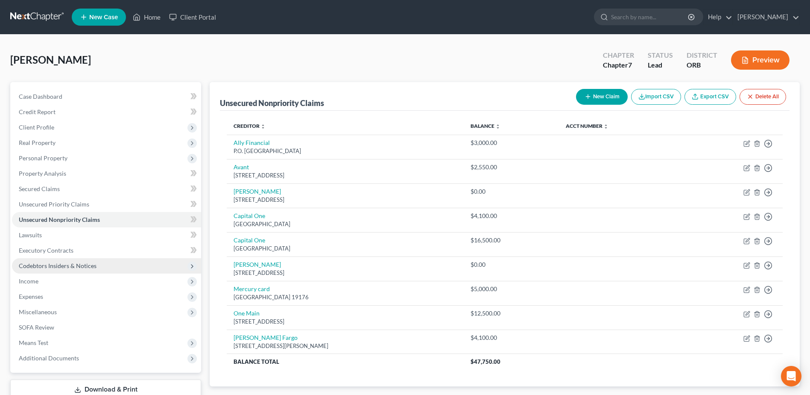
click at [130, 263] on span "Codebtors Insiders & Notices" at bounding box center [106, 265] width 189 height 15
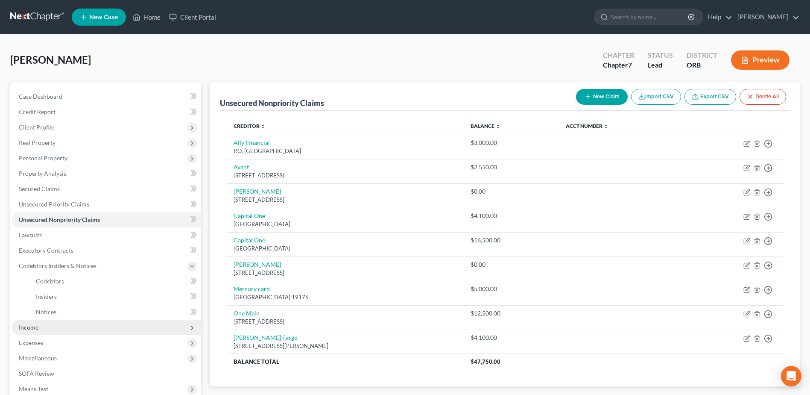
click at [91, 325] on span "Income" at bounding box center [106, 326] width 189 height 15
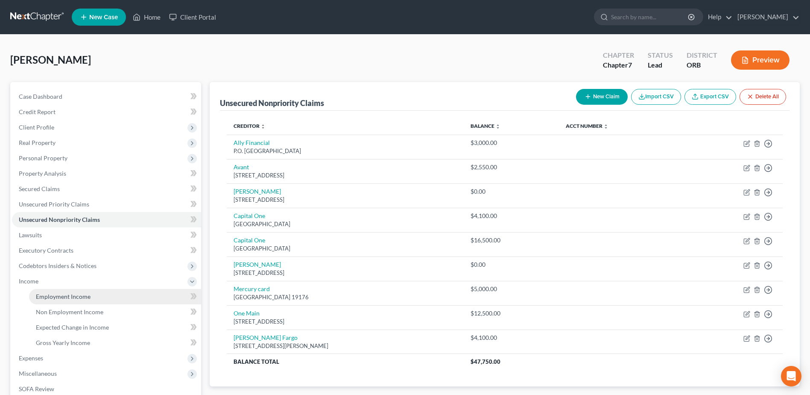
click at [106, 301] on link "Employment Income" at bounding box center [115, 296] width 172 height 15
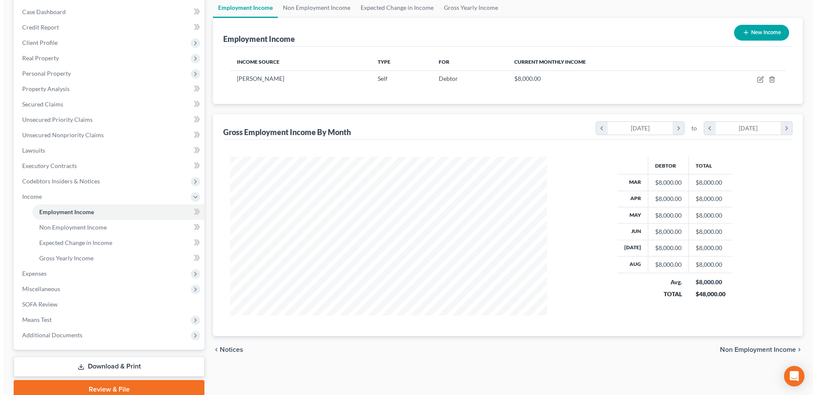
scroll to position [85, 0]
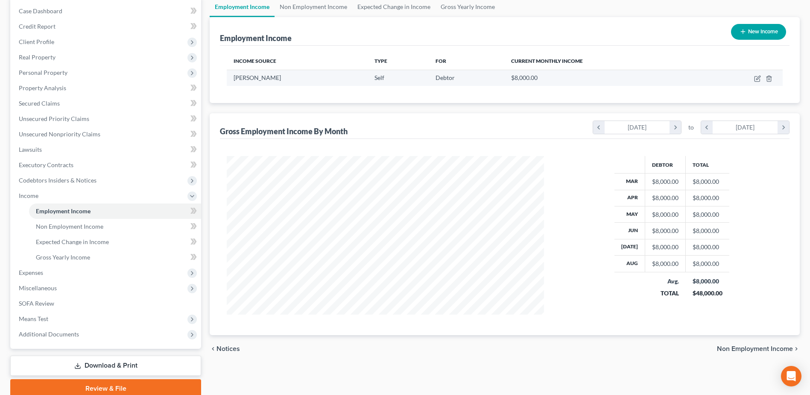
click at [318, 79] on div "[PERSON_NAME]" at bounding box center [297, 77] width 127 height 9
click at [755, 76] on icon "button" at bounding box center [757, 78] width 7 height 7
select select "1"
select select "38"
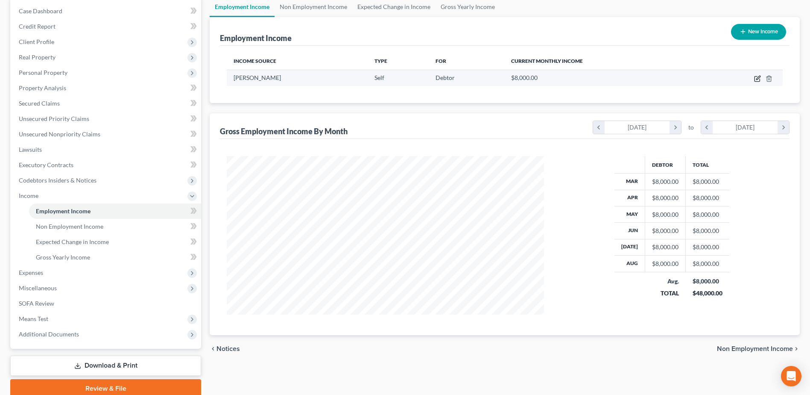
select select "0"
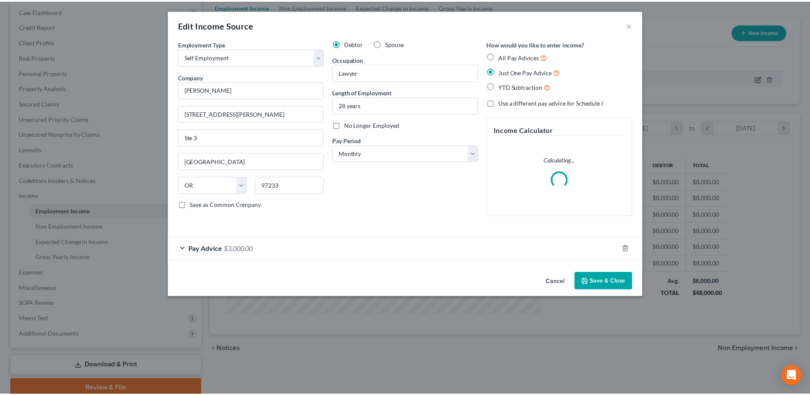
scroll to position [160, 337]
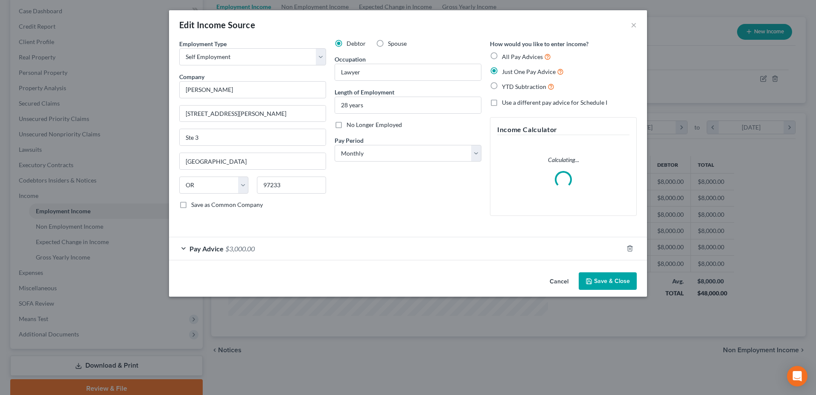
click at [291, 254] on div "Pay Advice $3,000.00" at bounding box center [396, 248] width 454 height 23
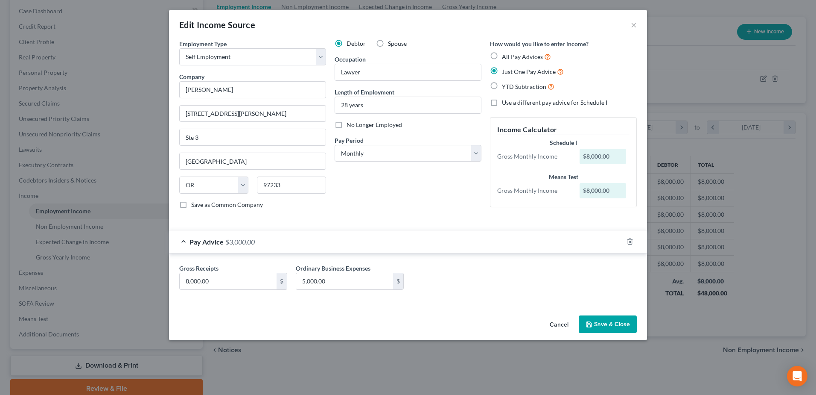
click at [616, 319] on button "Save & Close" at bounding box center [608, 324] width 58 height 18
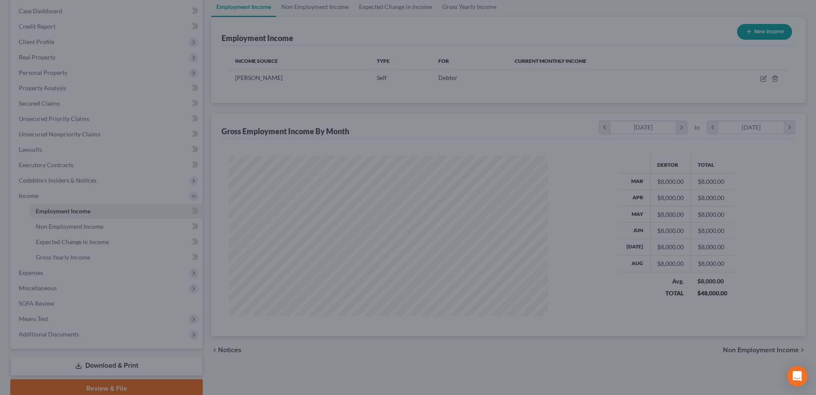
scroll to position [426878, 426703]
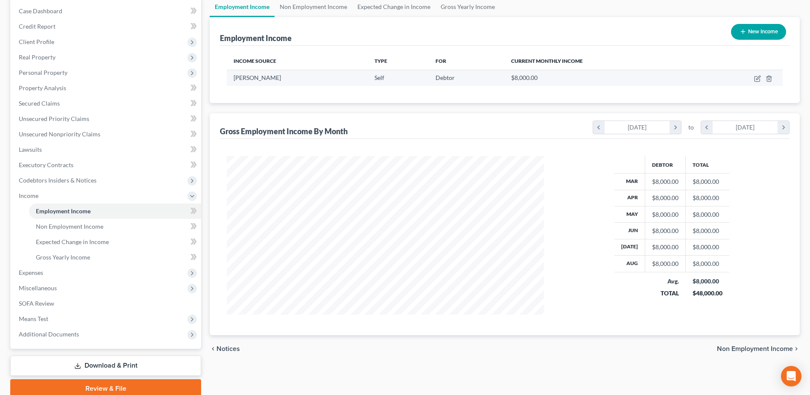
click at [564, 86] on td "$8,000.00" at bounding box center [602, 78] width 197 height 16
click at [563, 85] on td "$8,000.00" at bounding box center [602, 78] width 197 height 16
click at [756, 79] on icon "button" at bounding box center [757, 78] width 7 height 7
select select "1"
select select "38"
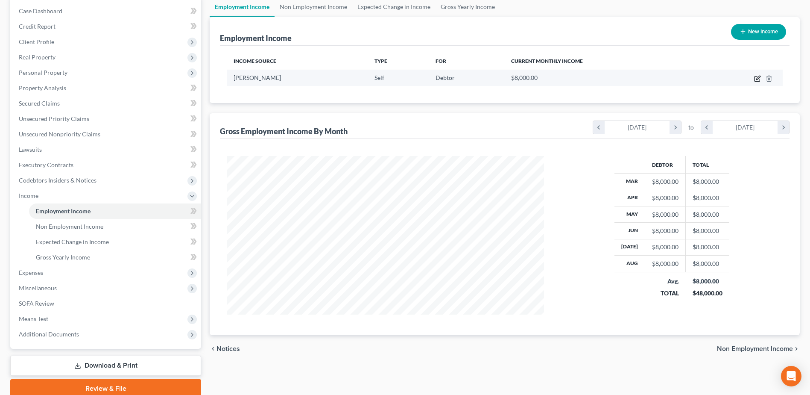
select select "0"
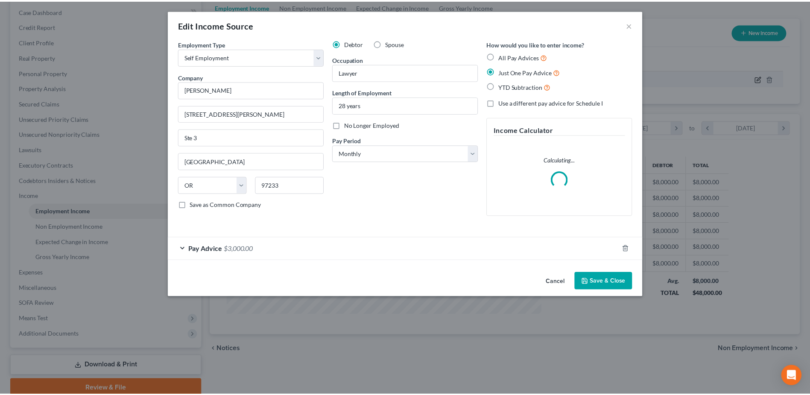
scroll to position [160, 337]
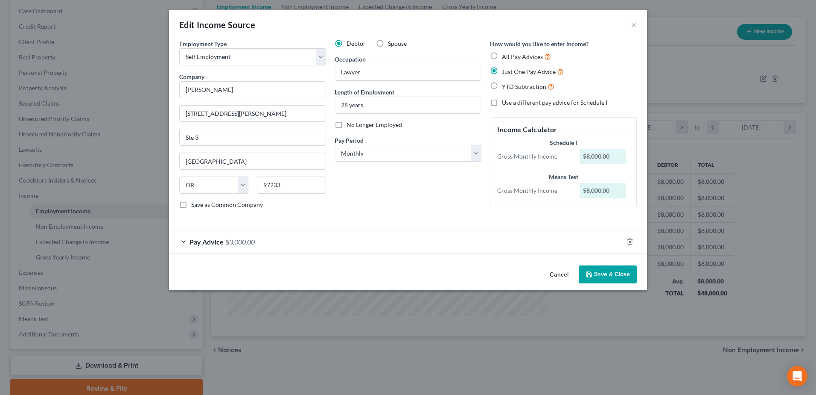
click at [358, 242] on div "Pay Advice $3,000.00" at bounding box center [396, 241] width 454 height 23
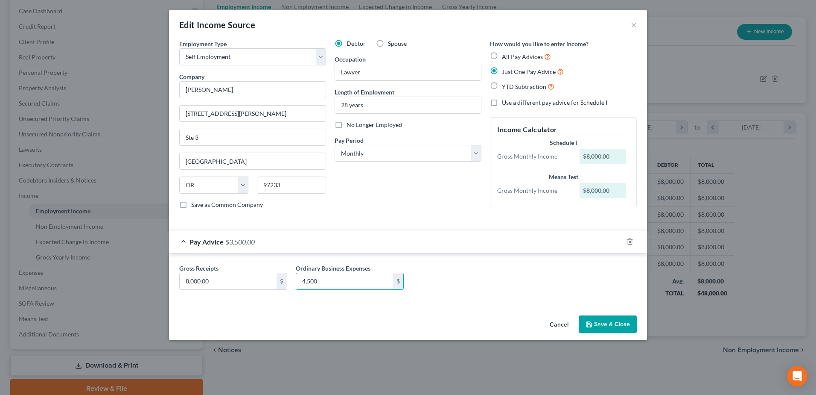
type input "4,500"
click at [485, 276] on div "Gross Receipts 8,000.00 $ Ordinary Business Expenses 4,500 $" at bounding box center [408, 279] width 466 height 33
click at [618, 331] on button "Save & Close" at bounding box center [608, 324] width 58 height 18
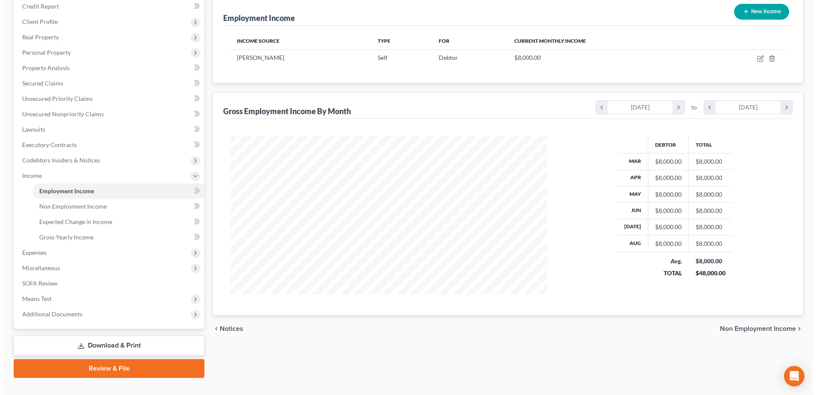
scroll to position [121, 0]
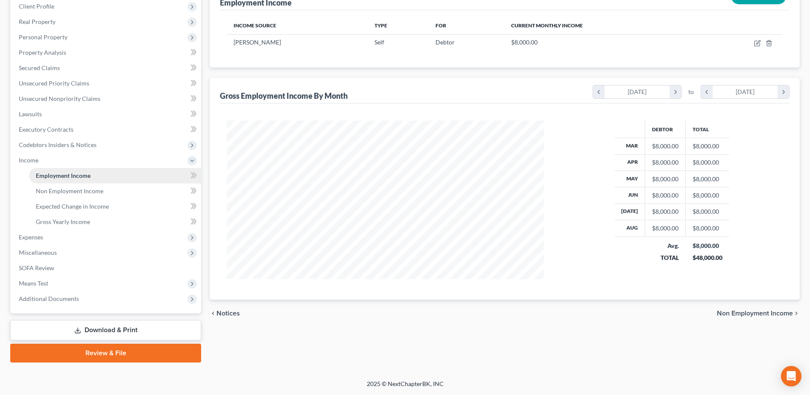
click at [86, 179] on link "Employment Income" at bounding box center [115, 175] width 172 height 15
click at [760, 41] on icon "button" at bounding box center [758, 42] width 4 height 4
select select "1"
select select "38"
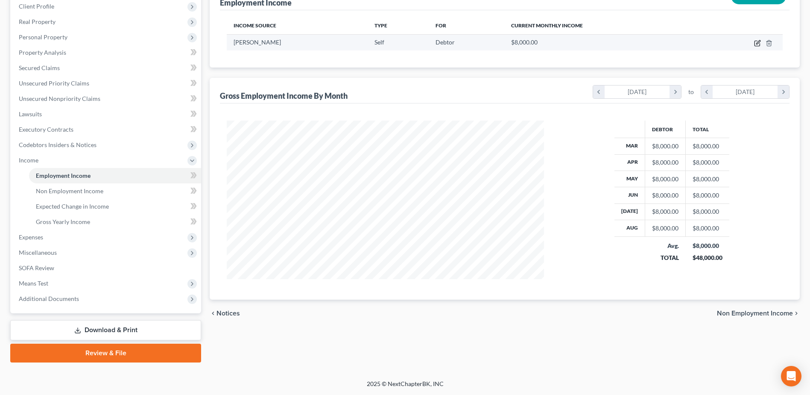
select select "0"
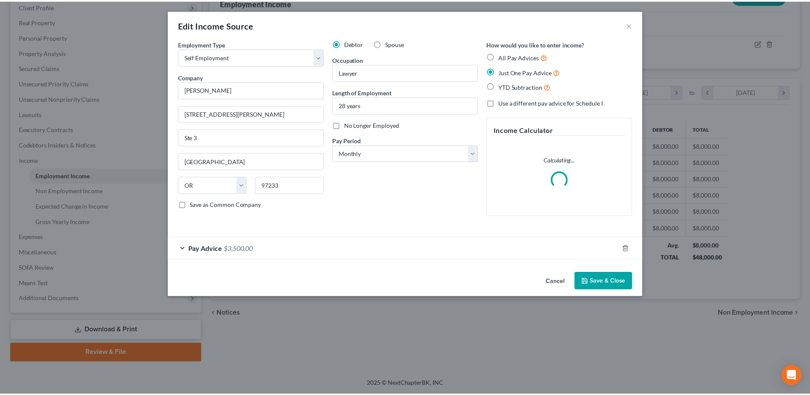
scroll to position [160, 337]
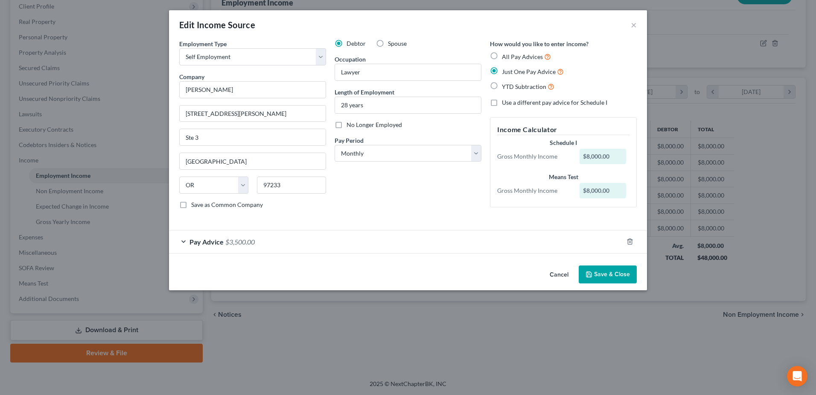
click at [240, 239] on span "$3,500.00" at bounding box center [239, 241] width 29 height 8
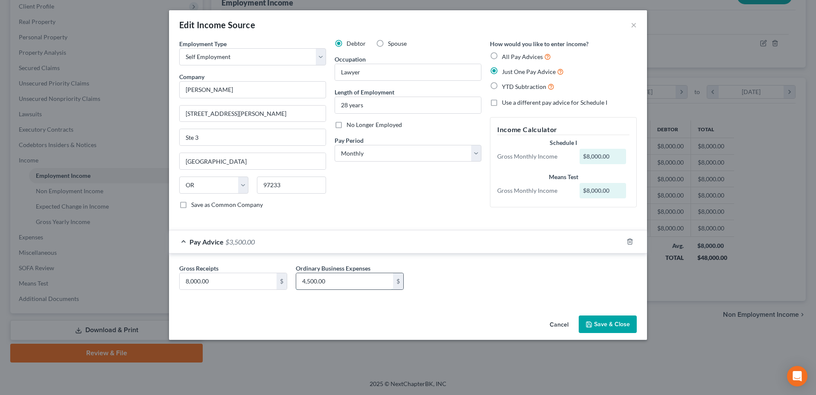
click at [339, 275] on input "4,500.00" at bounding box center [344, 281] width 97 height 16
type input "5,000"
click at [620, 328] on button "Save & Close" at bounding box center [608, 324] width 58 height 18
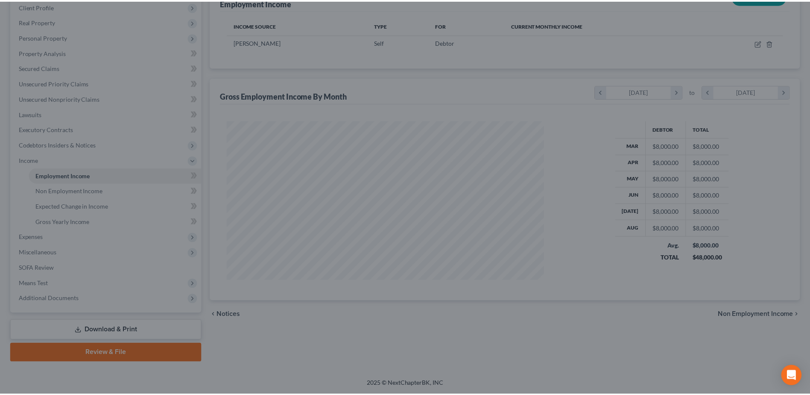
scroll to position [426878, 426703]
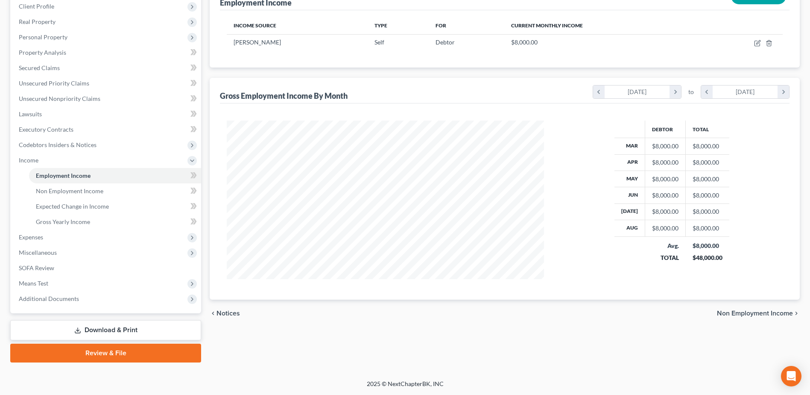
click at [722, 260] on td "$8,000.00 $48,000.00" at bounding box center [708, 251] width 44 height 30
click at [630, 334] on div "Employment Income Non Employment Income Expected Change in Income Gross Yearly …" at bounding box center [504, 161] width 599 height 401
